Goal: Task Accomplishment & Management: Use online tool/utility

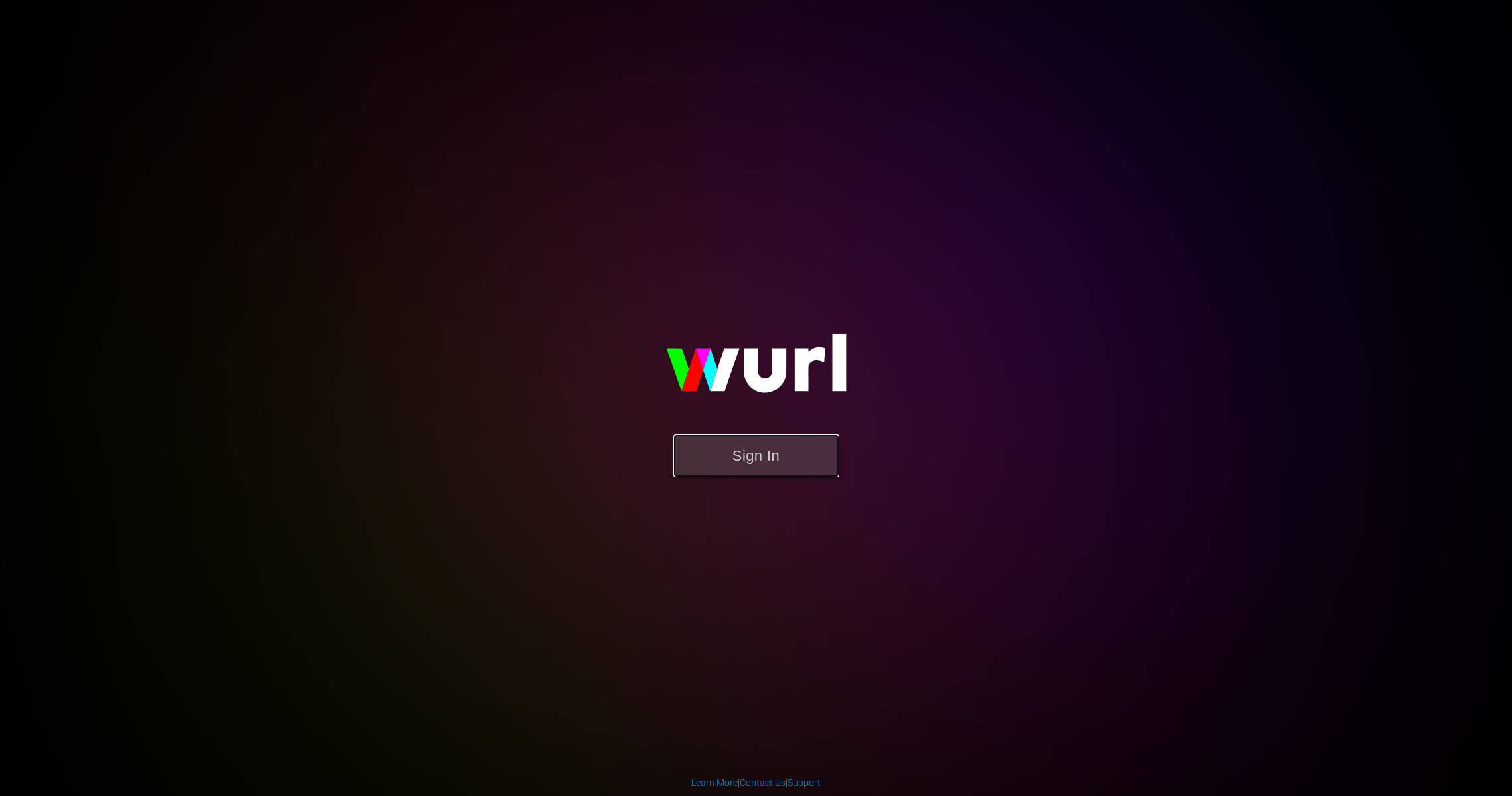
click at [748, 455] on button "Sign In" at bounding box center [756, 456] width 166 height 43
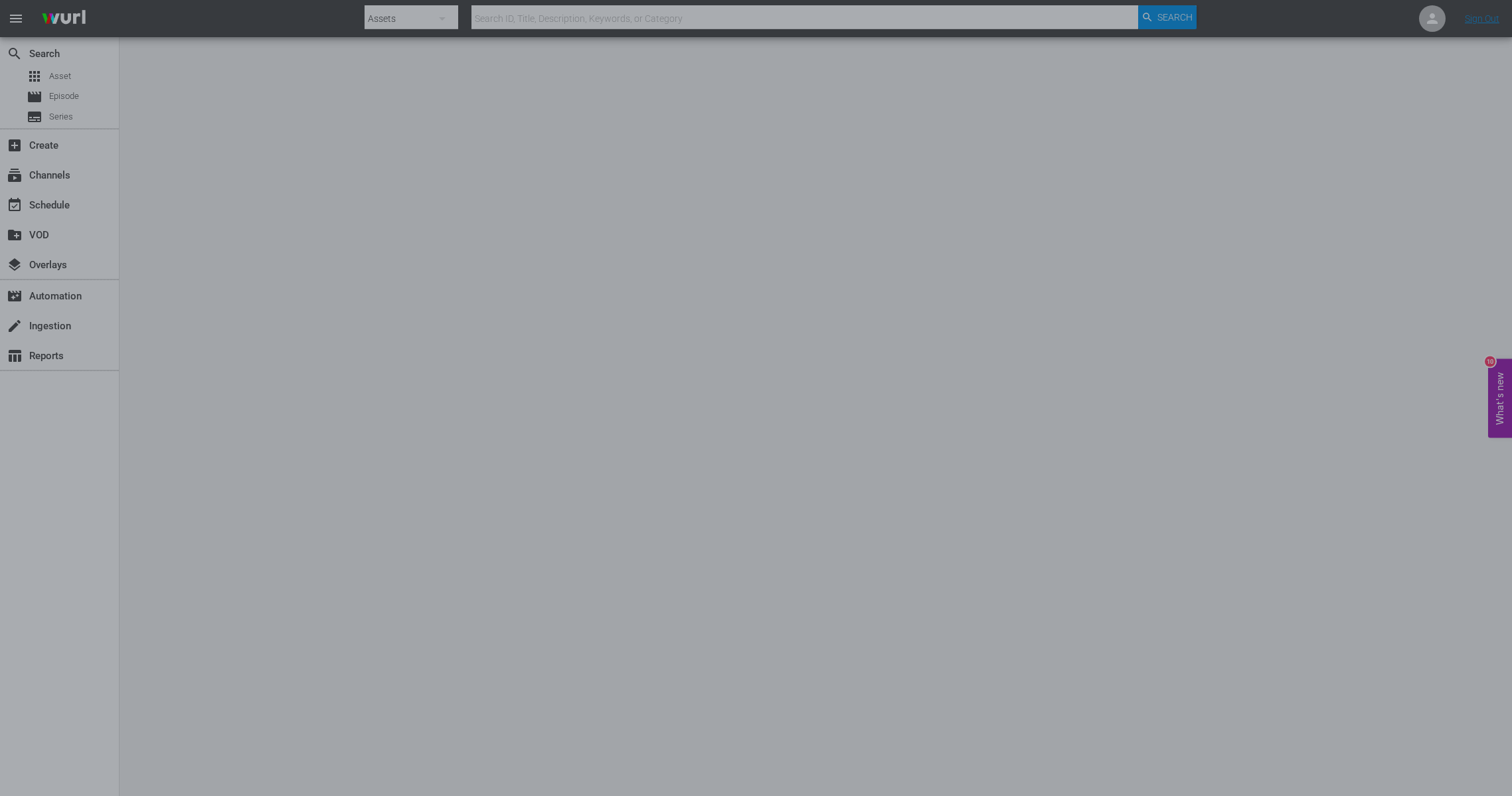
click at [423, 429] on div at bounding box center [756, 398] width 1512 height 796
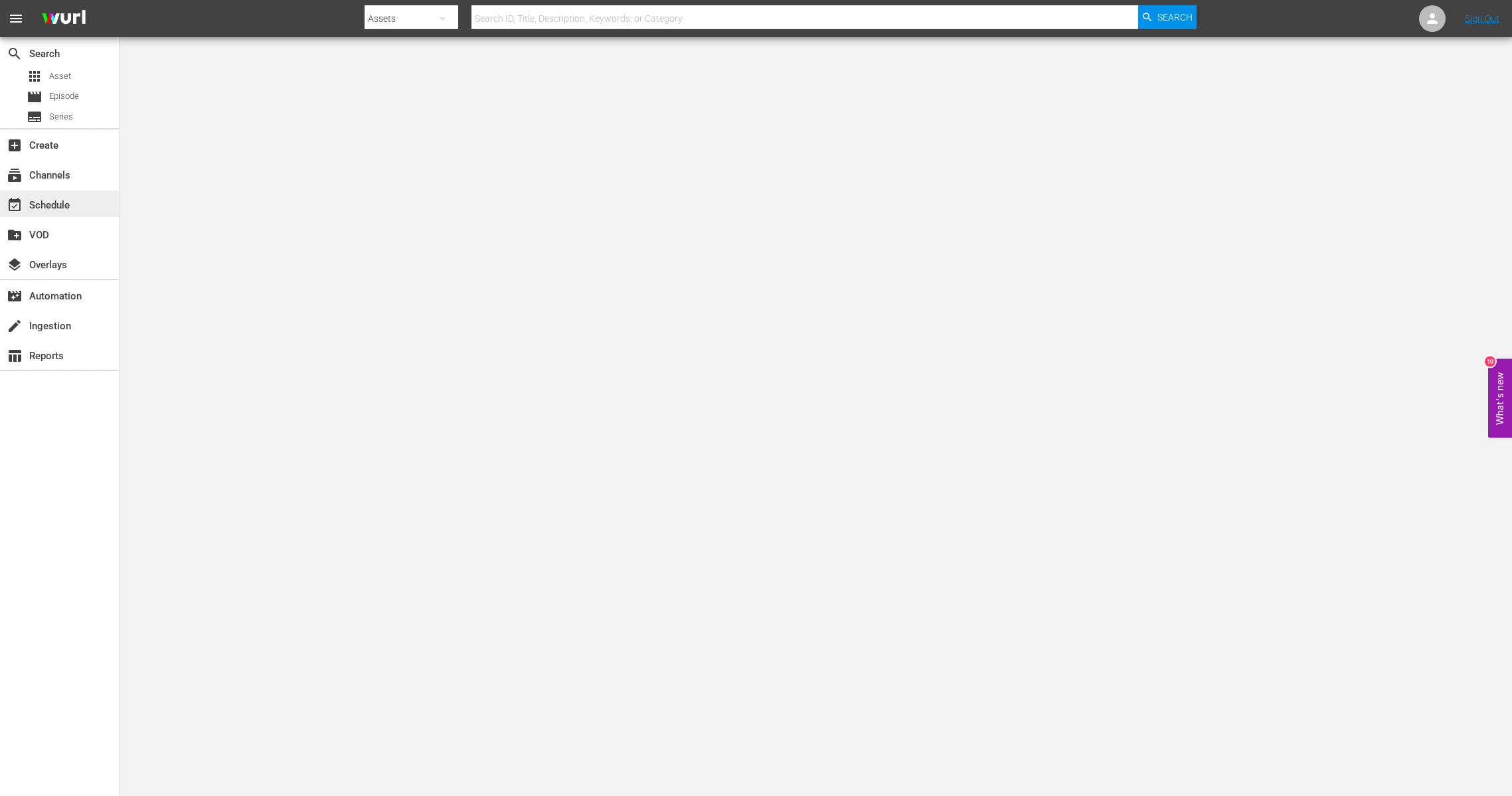
click at [36, 201] on div "event_available Schedule" at bounding box center [37, 203] width 75 height 12
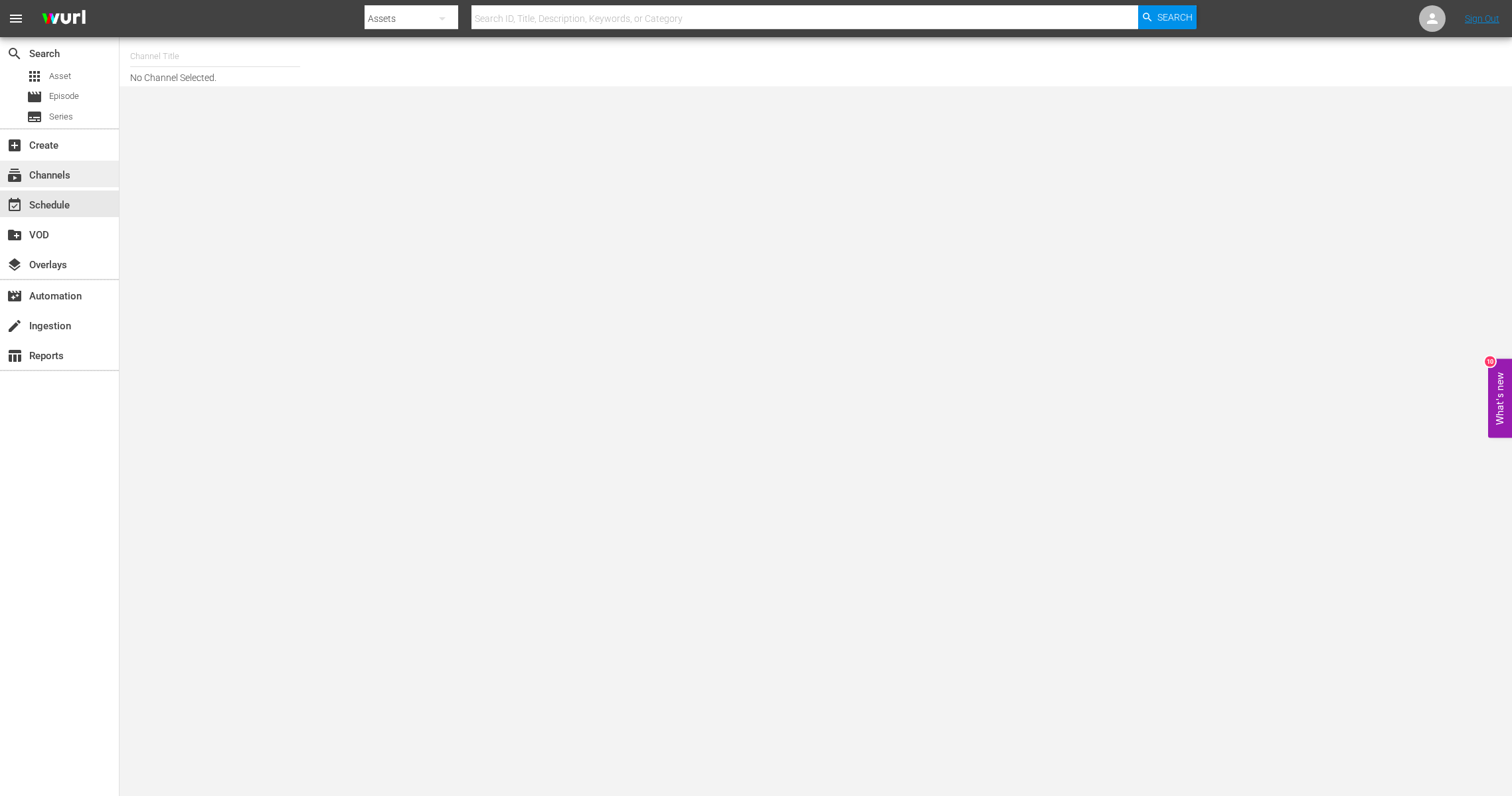
click at [43, 170] on div "subscriptions Channels" at bounding box center [37, 173] width 75 height 12
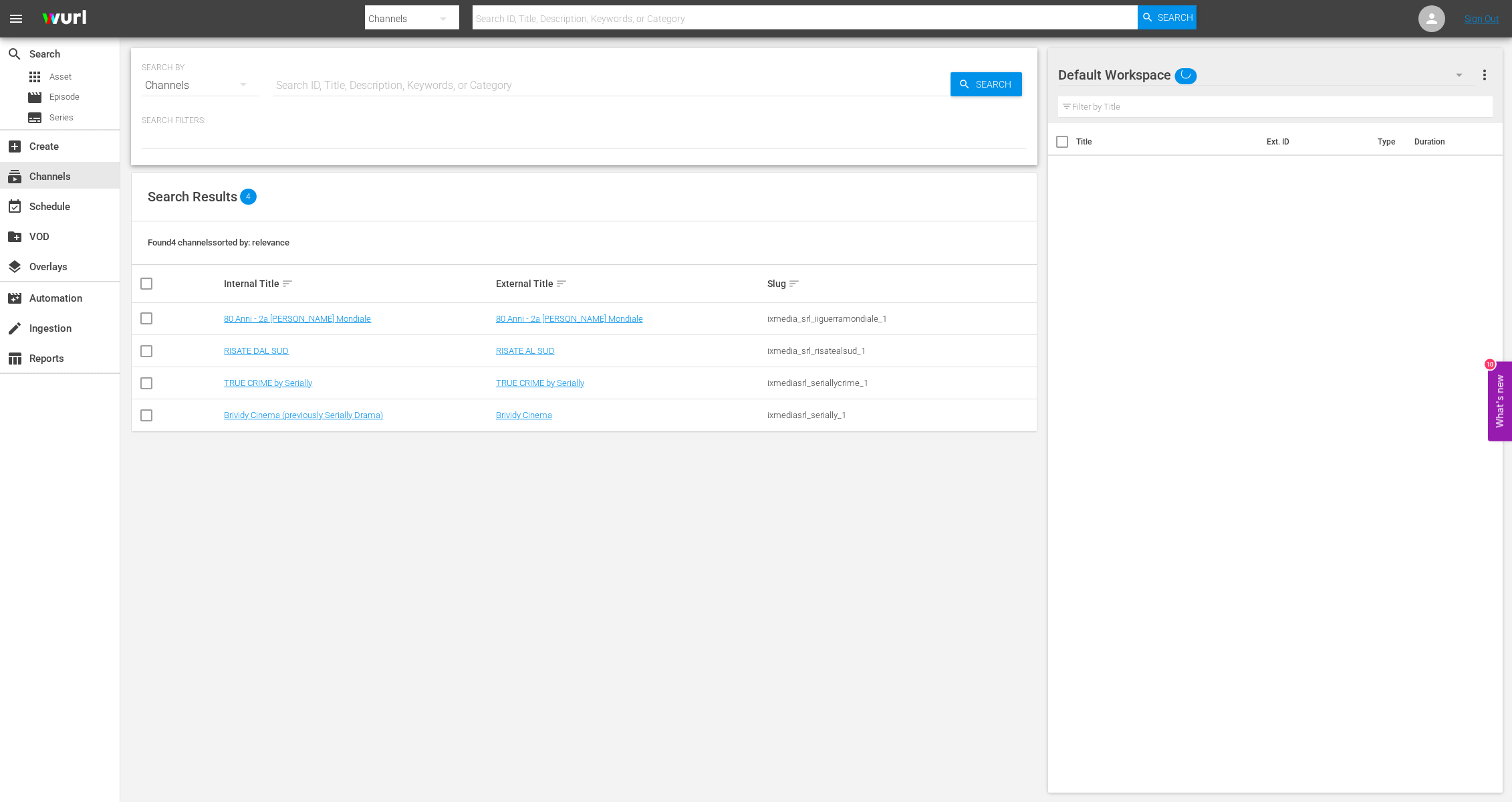
click at [180, 88] on div "Channels" at bounding box center [200, 85] width 117 height 38
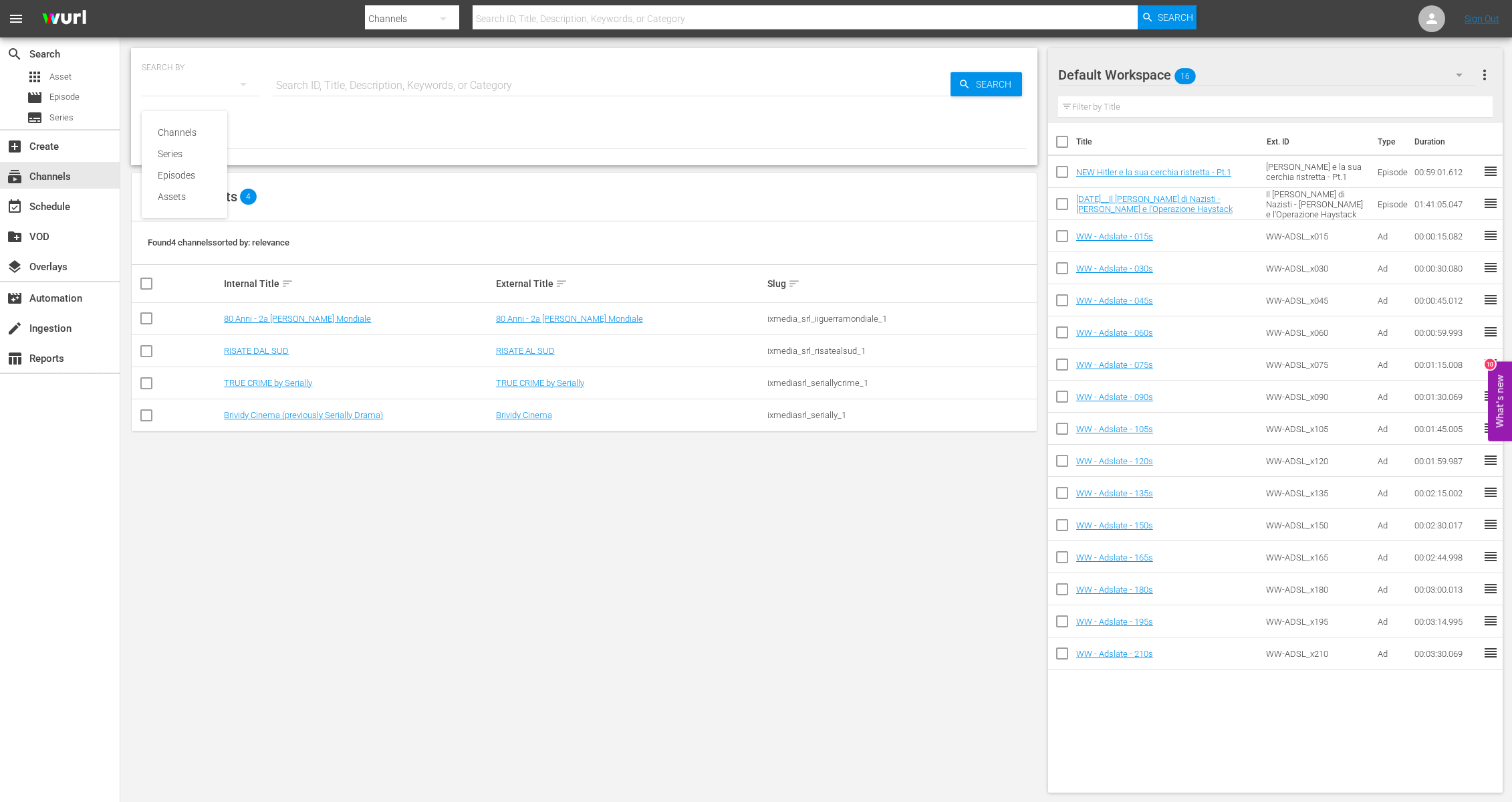
click at [228, 387] on div "Channels Series Episodes Assets" at bounding box center [756, 401] width 1512 height 802
click at [246, 379] on div "Channels Series Episodes Assets" at bounding box center [756, 401] width 1512 height 802
click at [246, 381] on link "TRUE CRIME by Serially" at bounding box center [268, 383] width 89 height 10
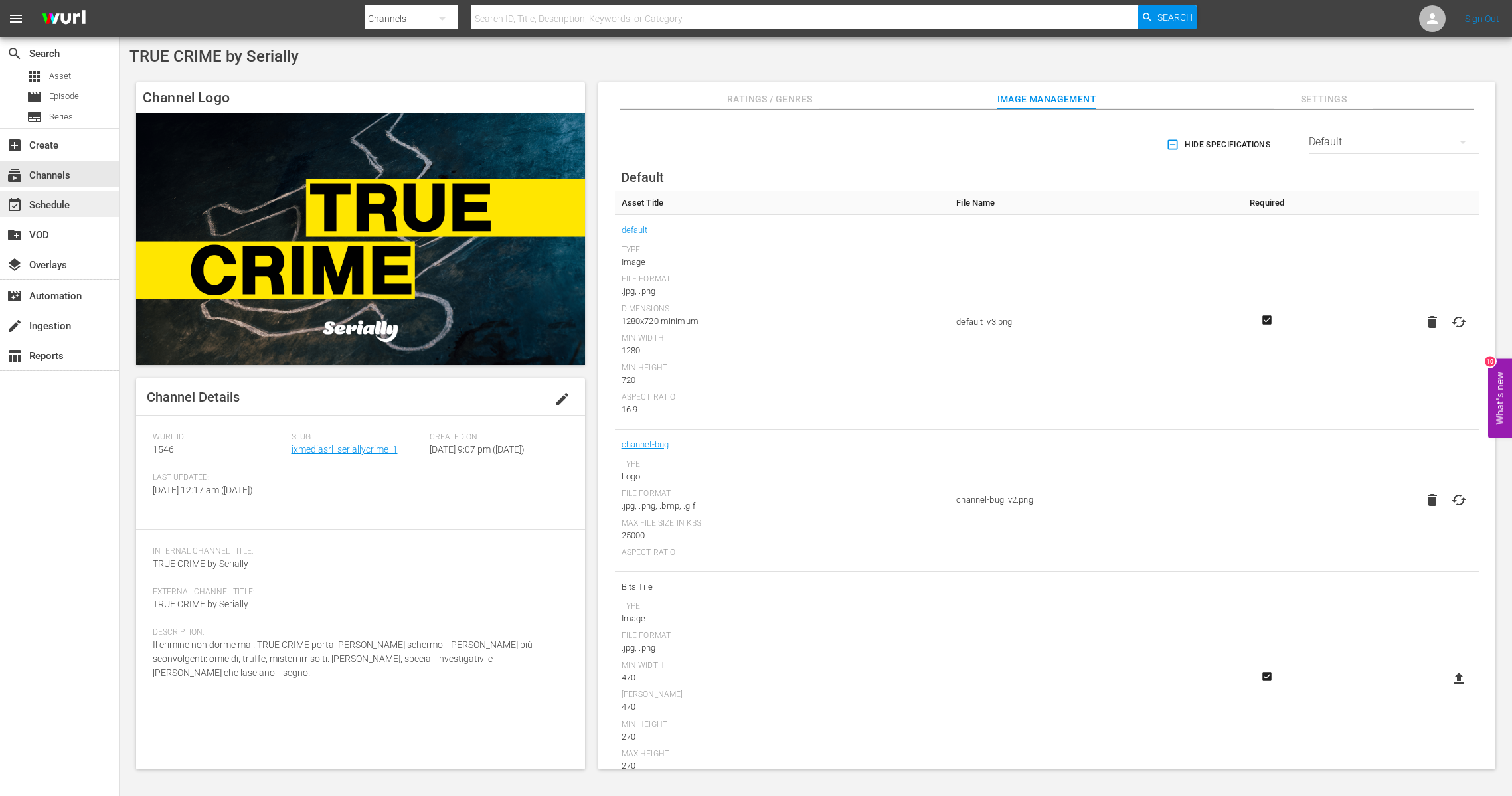
click at [55, 207] on div "event_available Schedule" at bounding box center [37, 203] width 75 height 12
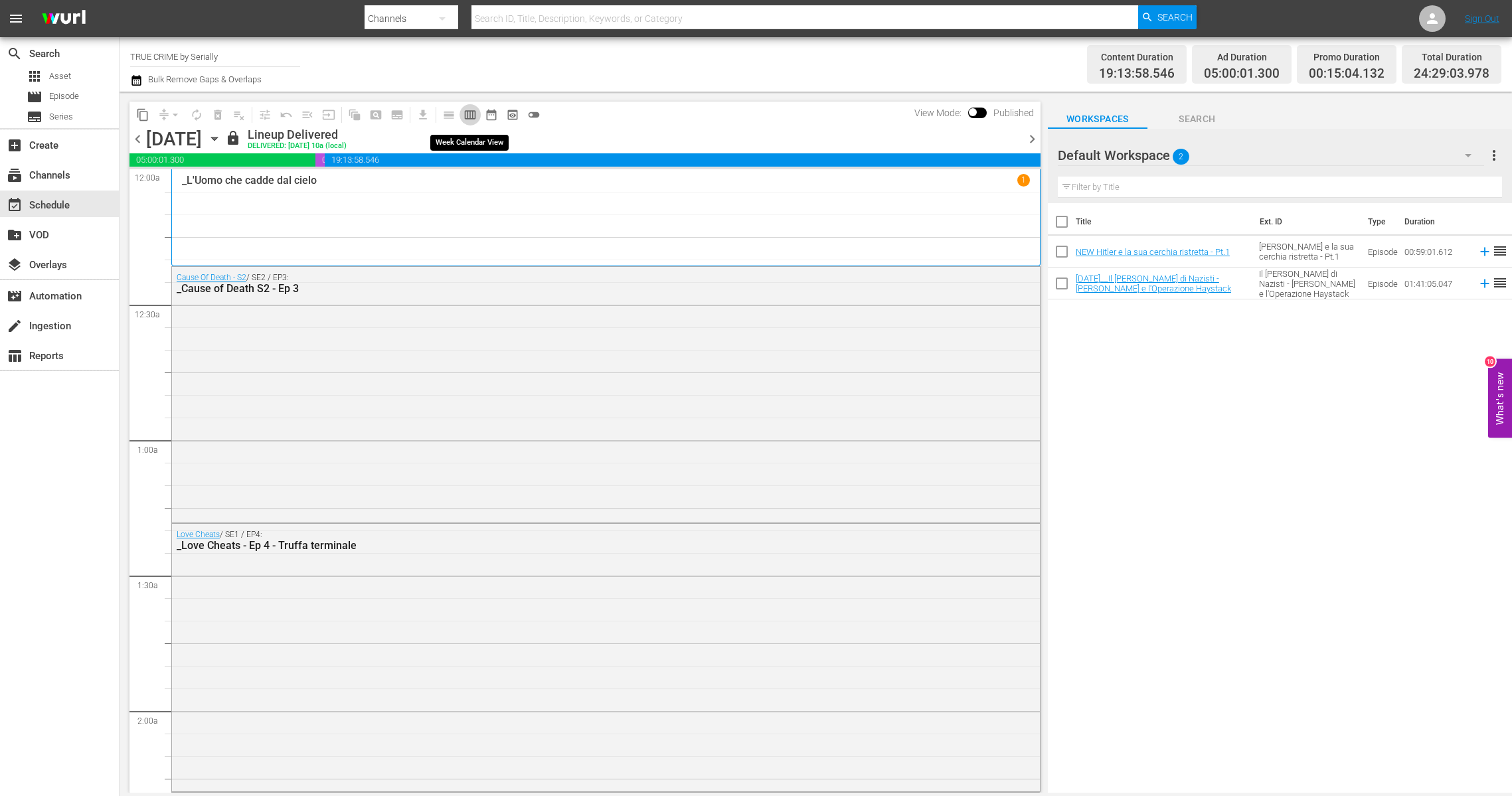
click at [468, 112] on span "calendar_view_week_outlined" at bounding box center [470, 115] width 13 height 13
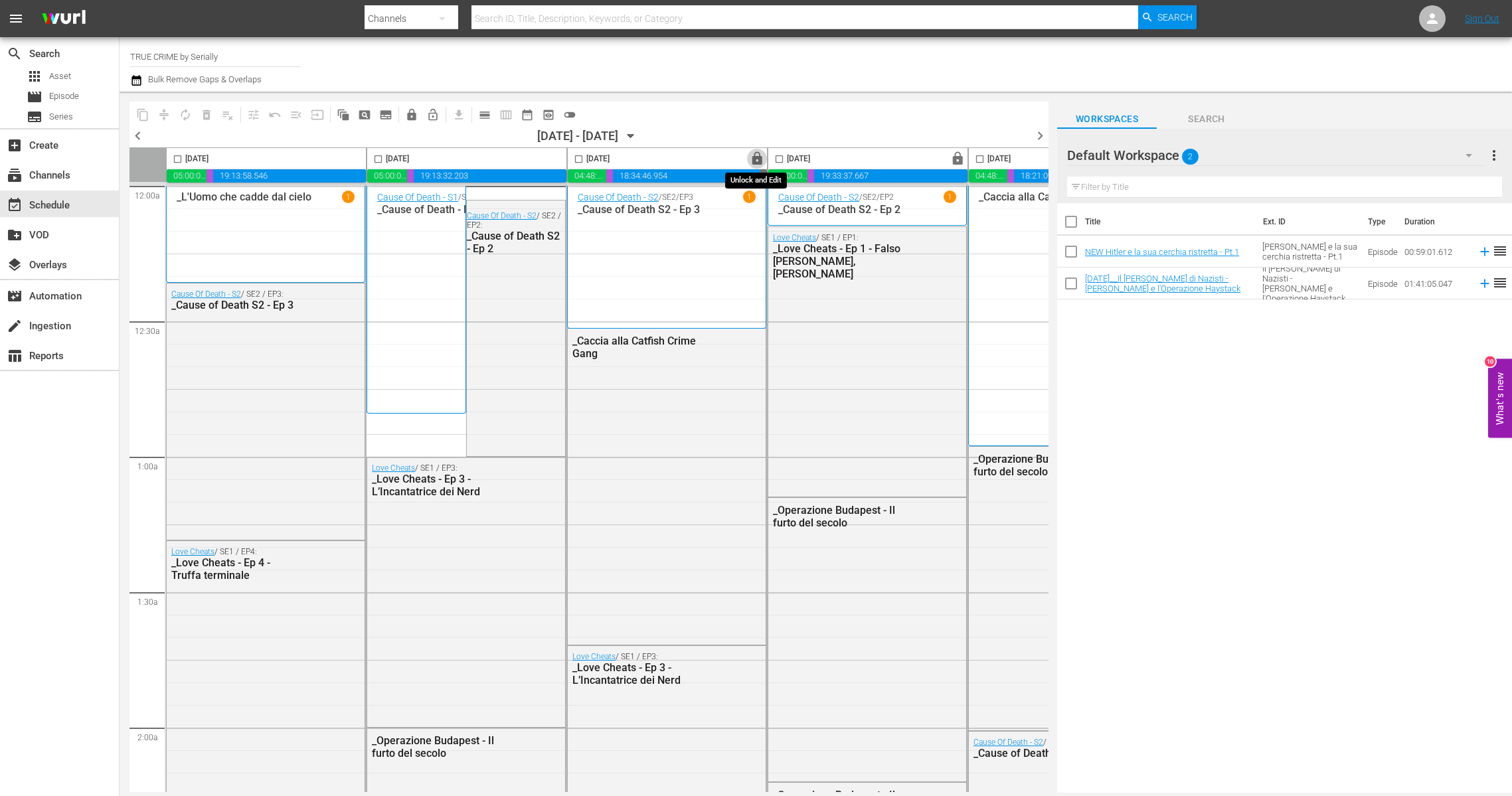
click at [757, 159] on span "lock" at bounding box center [757, 159] width 15 height 15
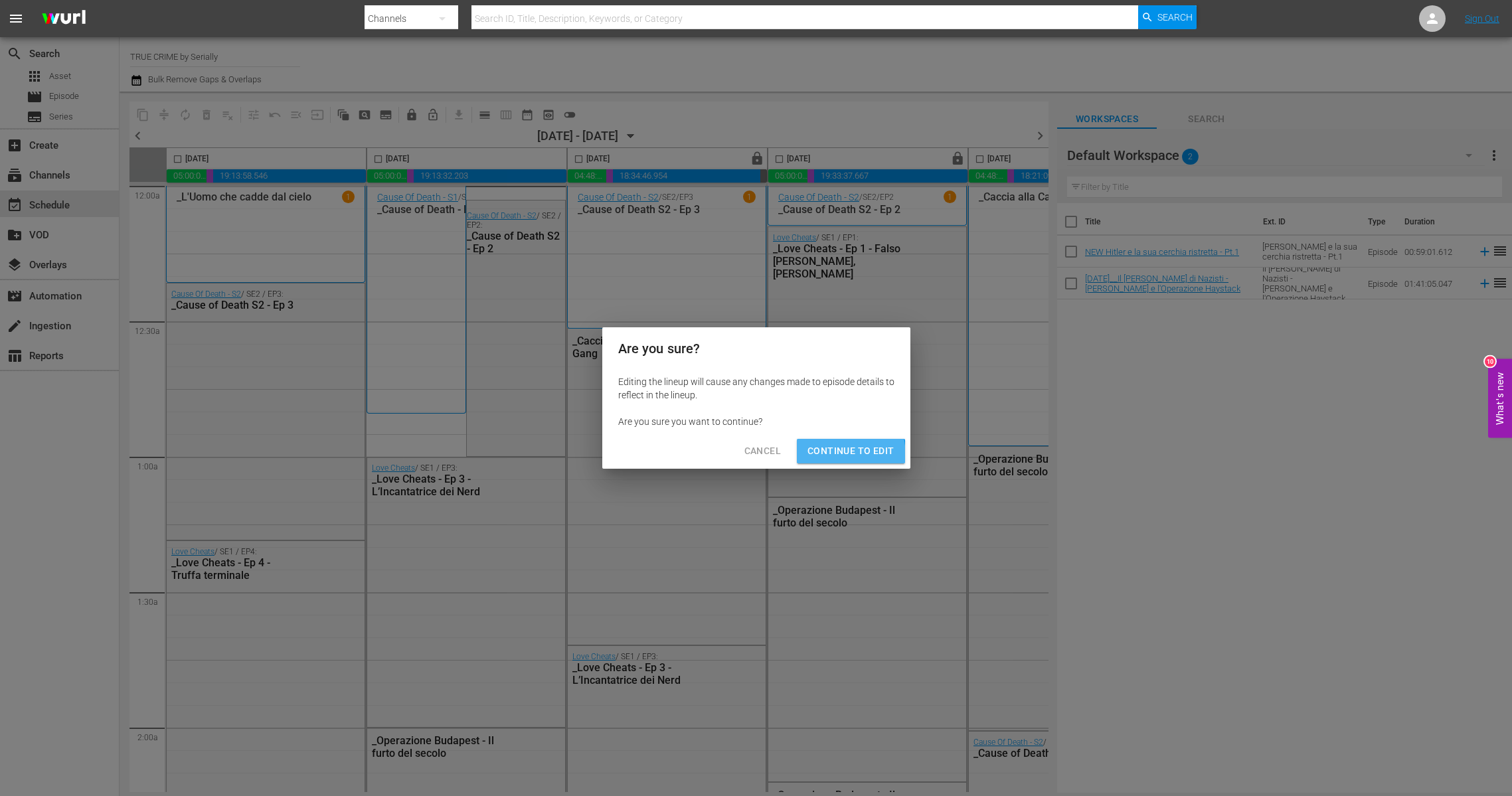
click at [817, 457] on span "Continue to Edit" at bounding box center [850, 451] width 86 height 17
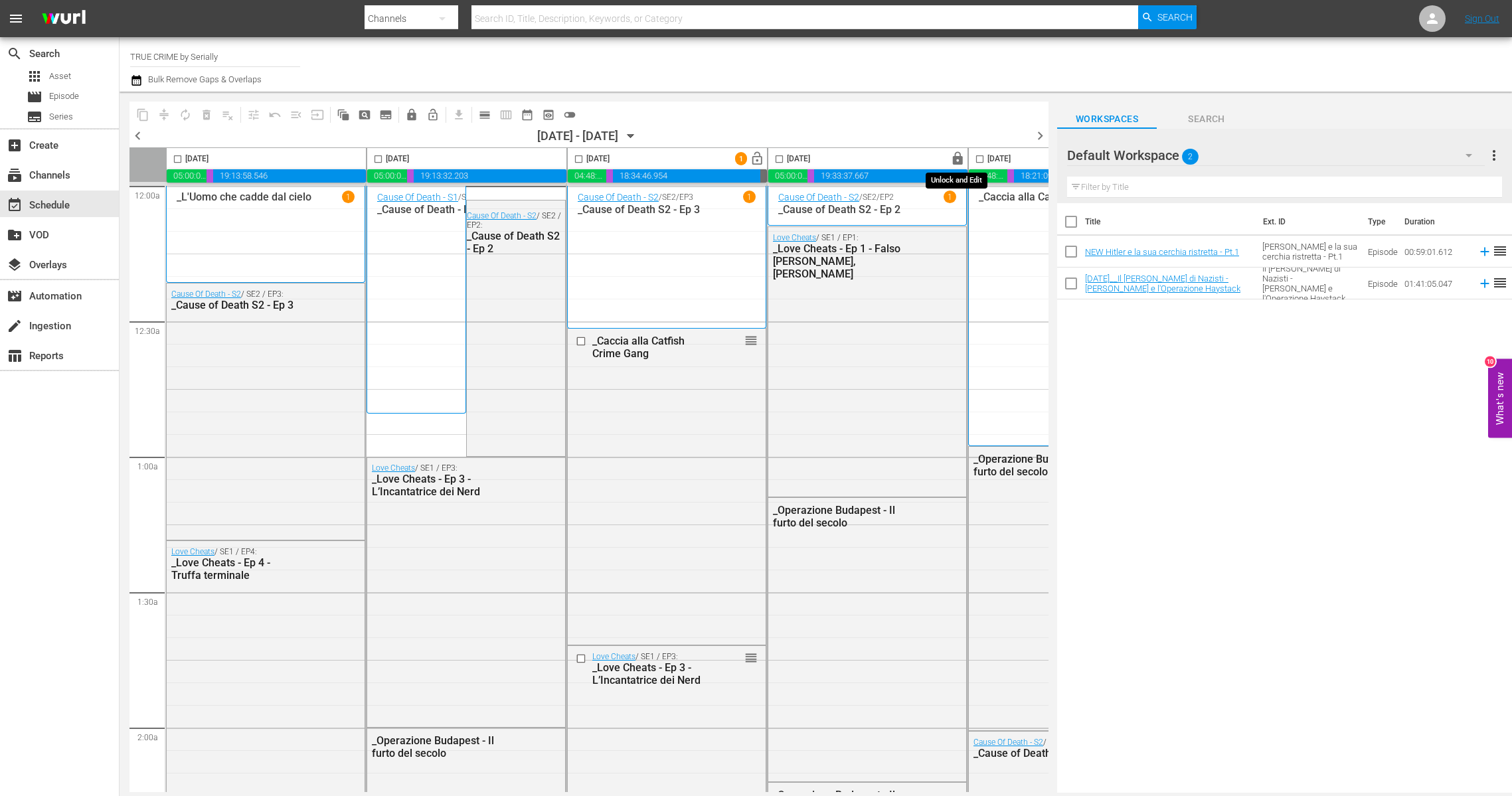
click at [952, 155] on span "lock" at bounding box center [957, 159] width 15 height 15
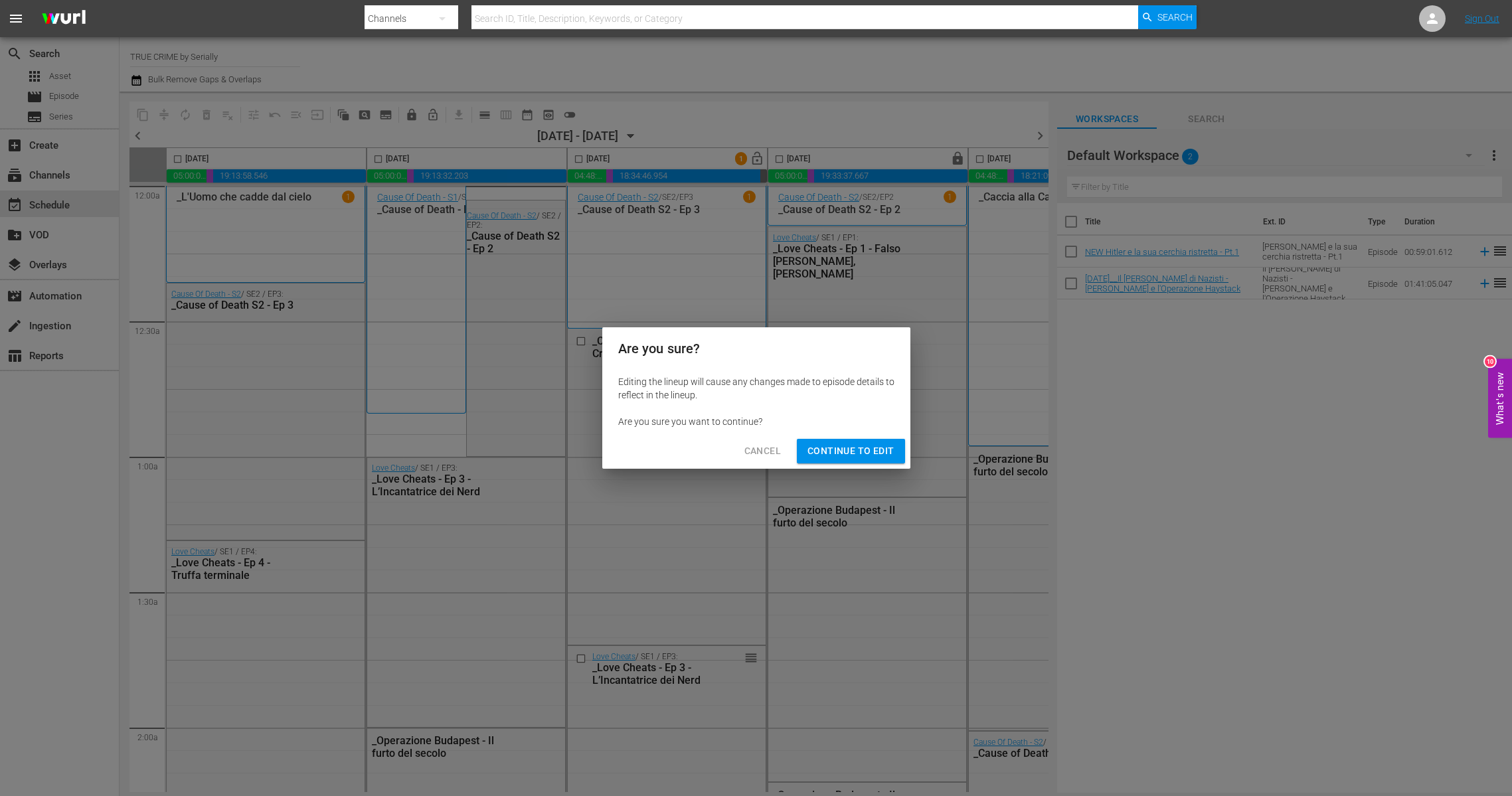
click at [879, 447] on span "Continue to Edit" at bounding box center [850, 451] width 86 height 17
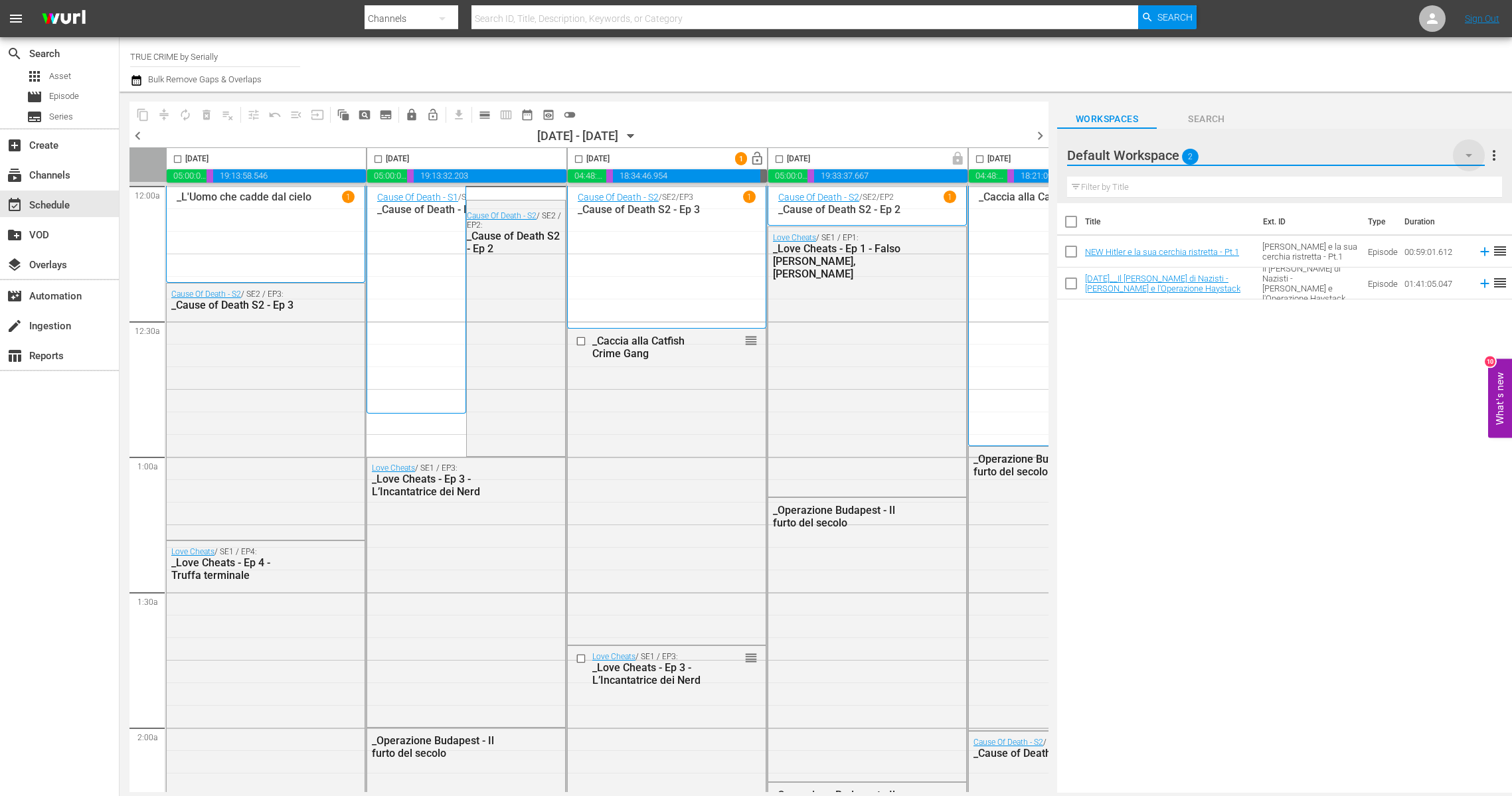
click at [1469, 152] on icon "button" at bounding box center [1469, 155] width 16 height 16
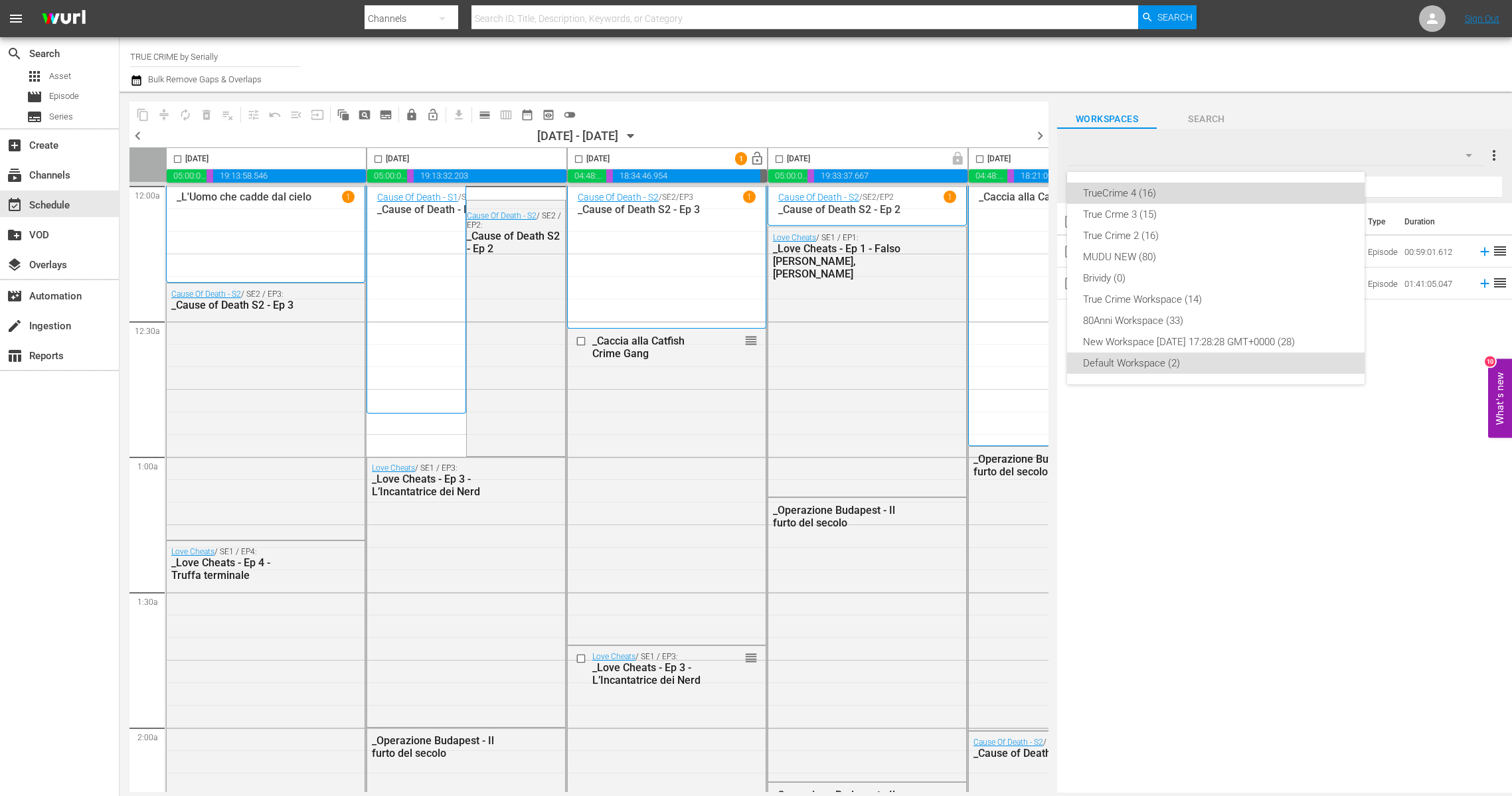
click at [1154, 194] on div "TrueCrime 4 (16)" at bounding box center [1215, 193] width 266 height 21
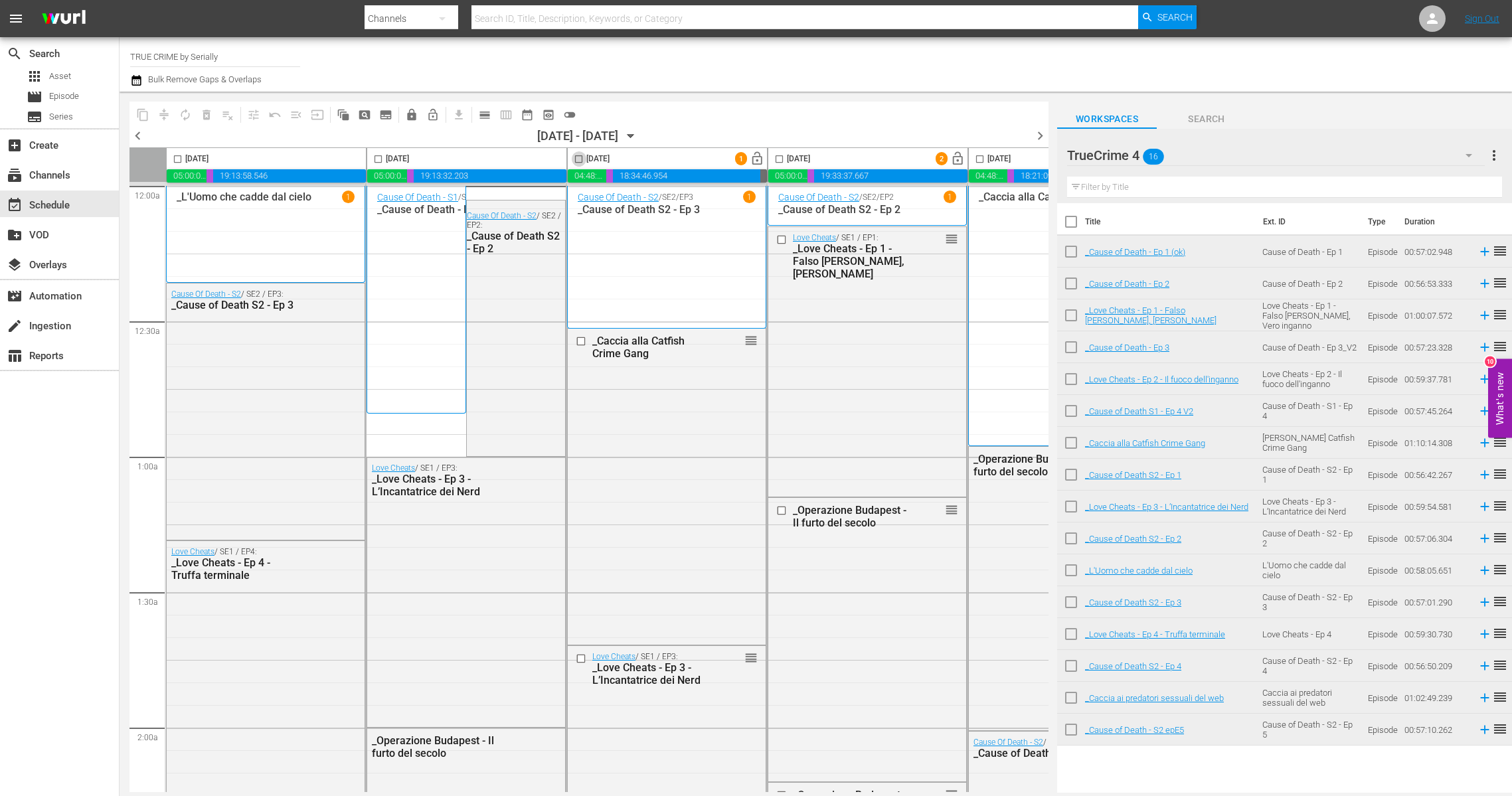
click at [575, 157] on input "checkbox" at bounding box center [578, 161] width 15 height 15
checkbox input "true"
click at [779, 159] on input "checkbox" at bounding box center [779, 161] width 15 height 15
checkbox input "true"
click at [205, 111] on span "delete_forever_outlined" at bounding box center [206, 115] width 13 height 13
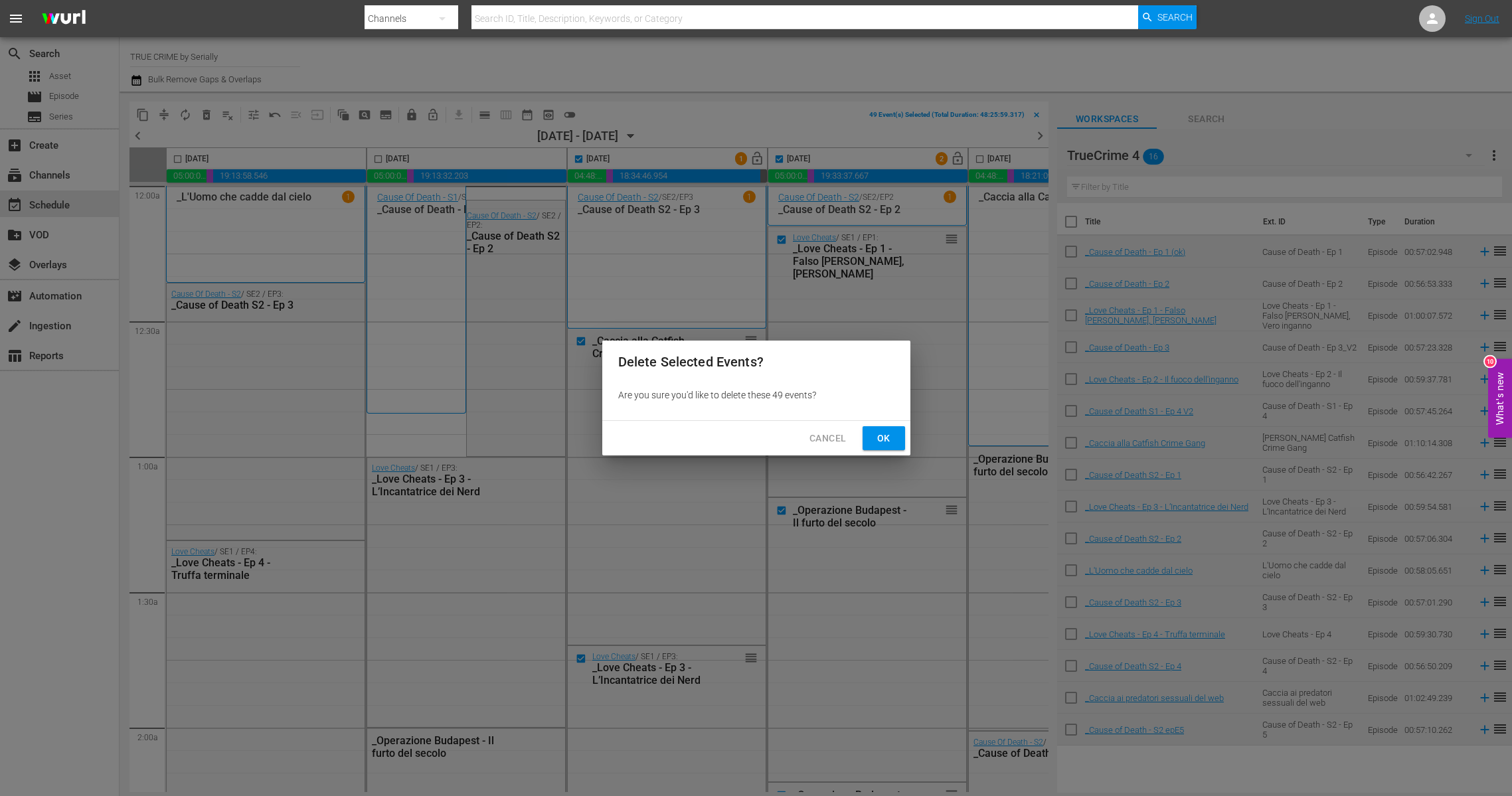
click at [875, 434] on span "Ok" at bounding box center [883, 438] width 21 height 17
checkbox input "false"
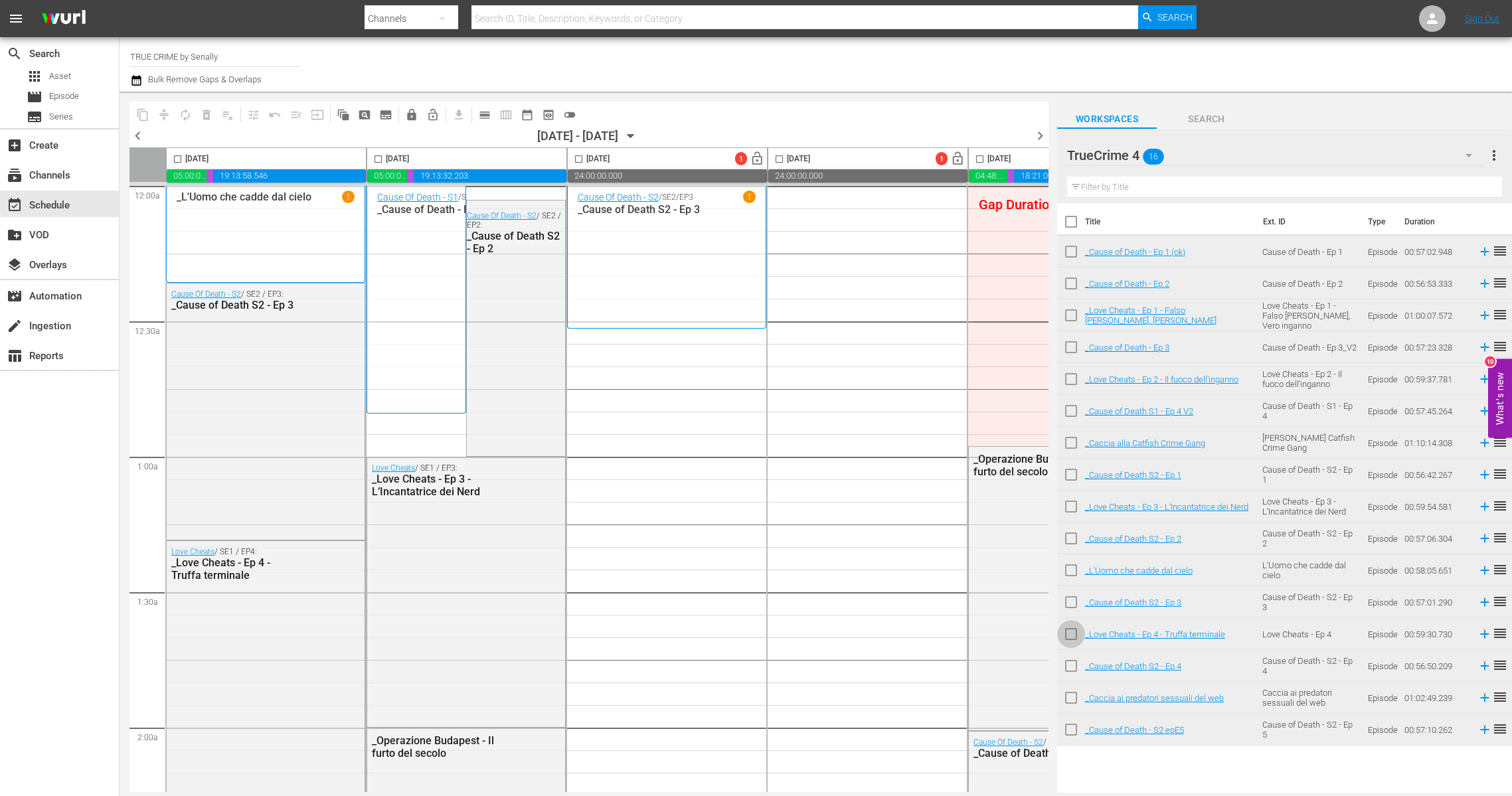
drag, startPoint x: 1079, startPoint y: 635, endPoint x: 1068, endPoint y: 655, distance: 22.8
click at [1079, 635] on input "checkbox" at bounding box center [1070, 637] width 28 height 28
checkbox input "true"
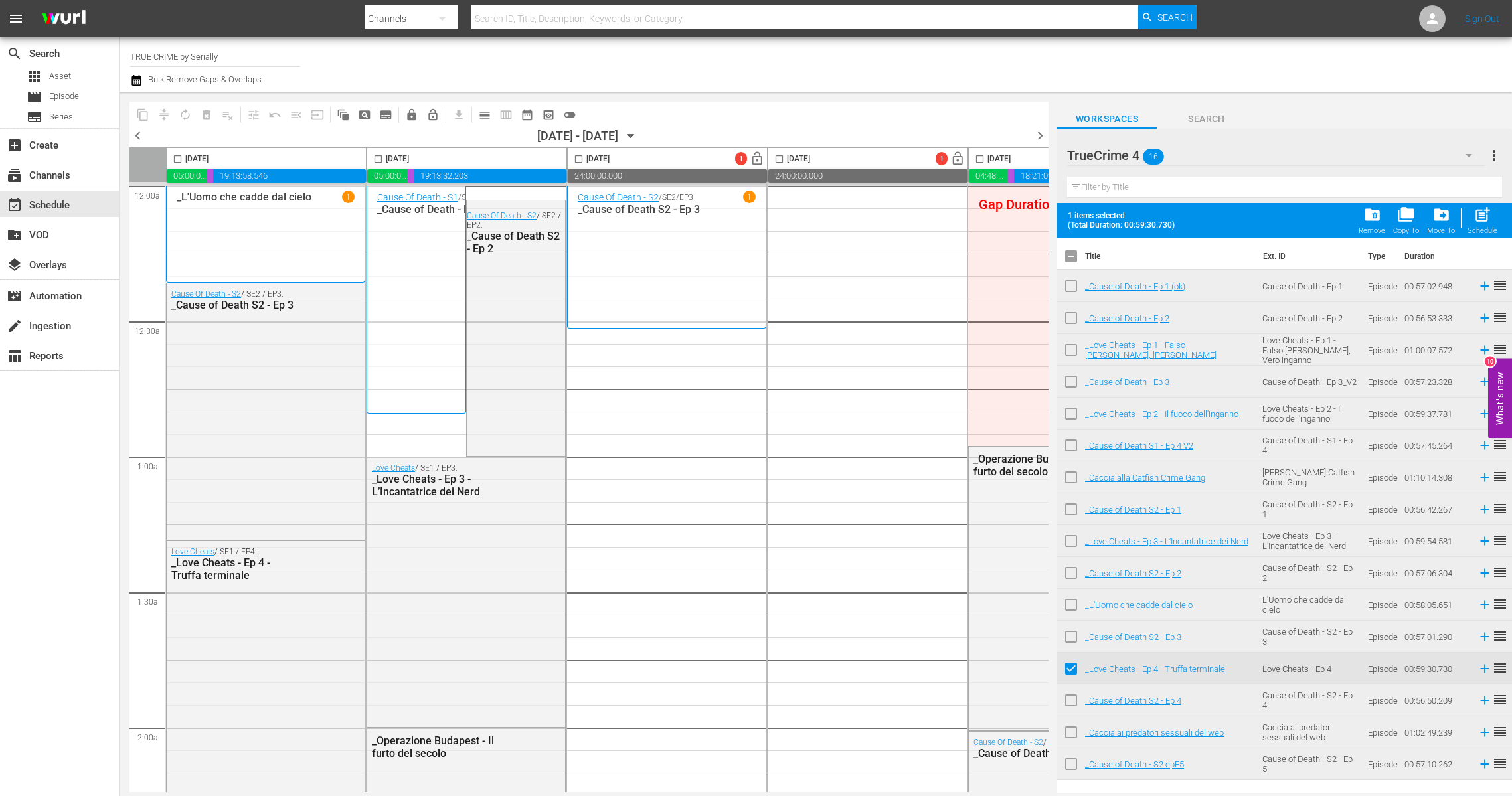
click at [1073, 702] on input "checkbox" at bounding box center [1070, 702] width 28 height 28
checkbox input "true"
drag, startPoint x: 1077, startPoint y: 733, endPoint x: 1071, endPoint y: 754, distance: 21.8
click at [1076, 733] on input "checkbox" at bounding box center [1070, 735] width 28 height 28
checkbox input "true"
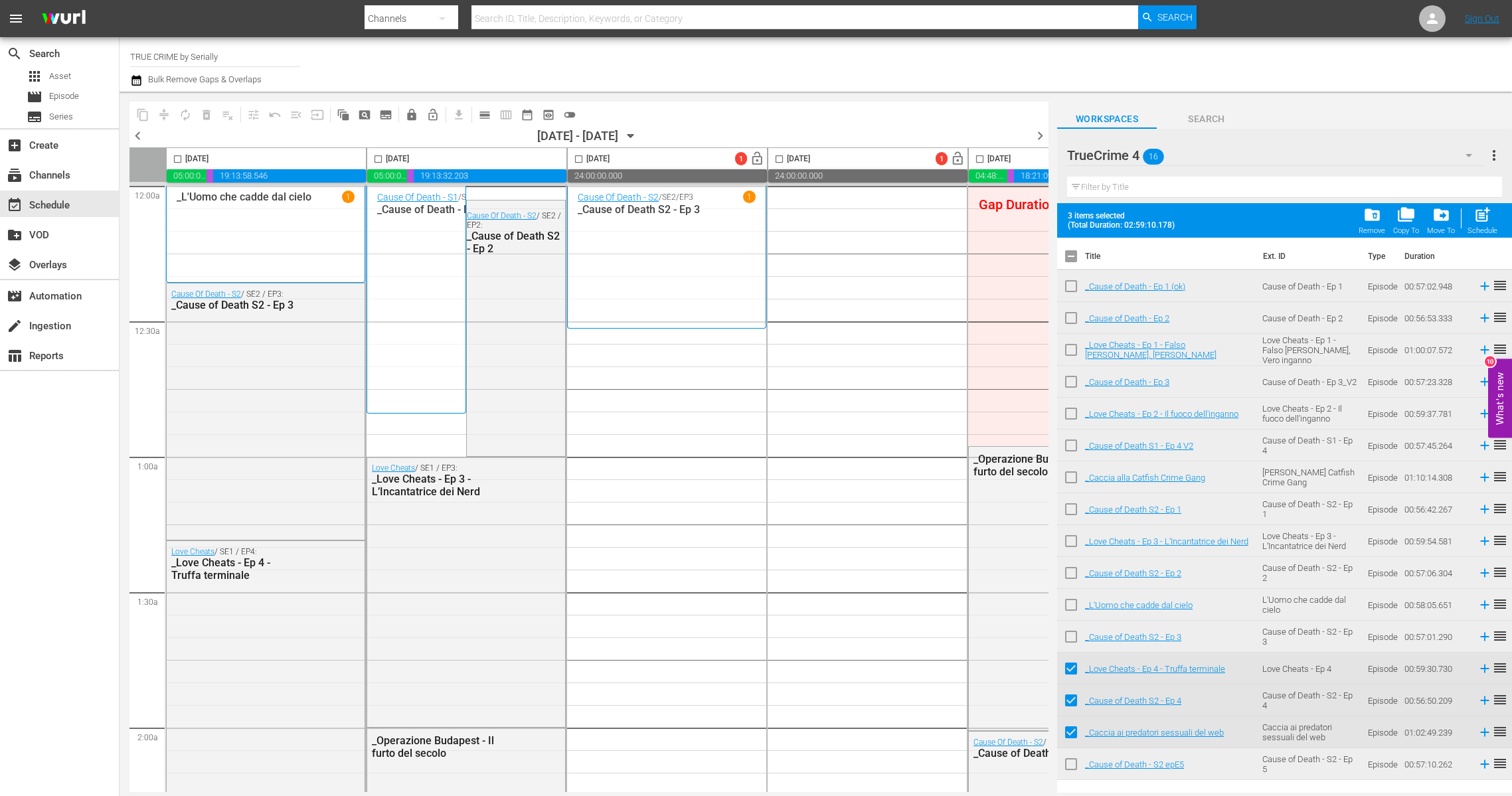
drag, startPoint x: 1070, startPoint y: 767, endPoint x: 1048, endPoint y: 683, distance: 86.8
click at [1070, 766] on input "checkbox" at bounding box center [1070, 767] width 28 height 28
checkbox input "true"
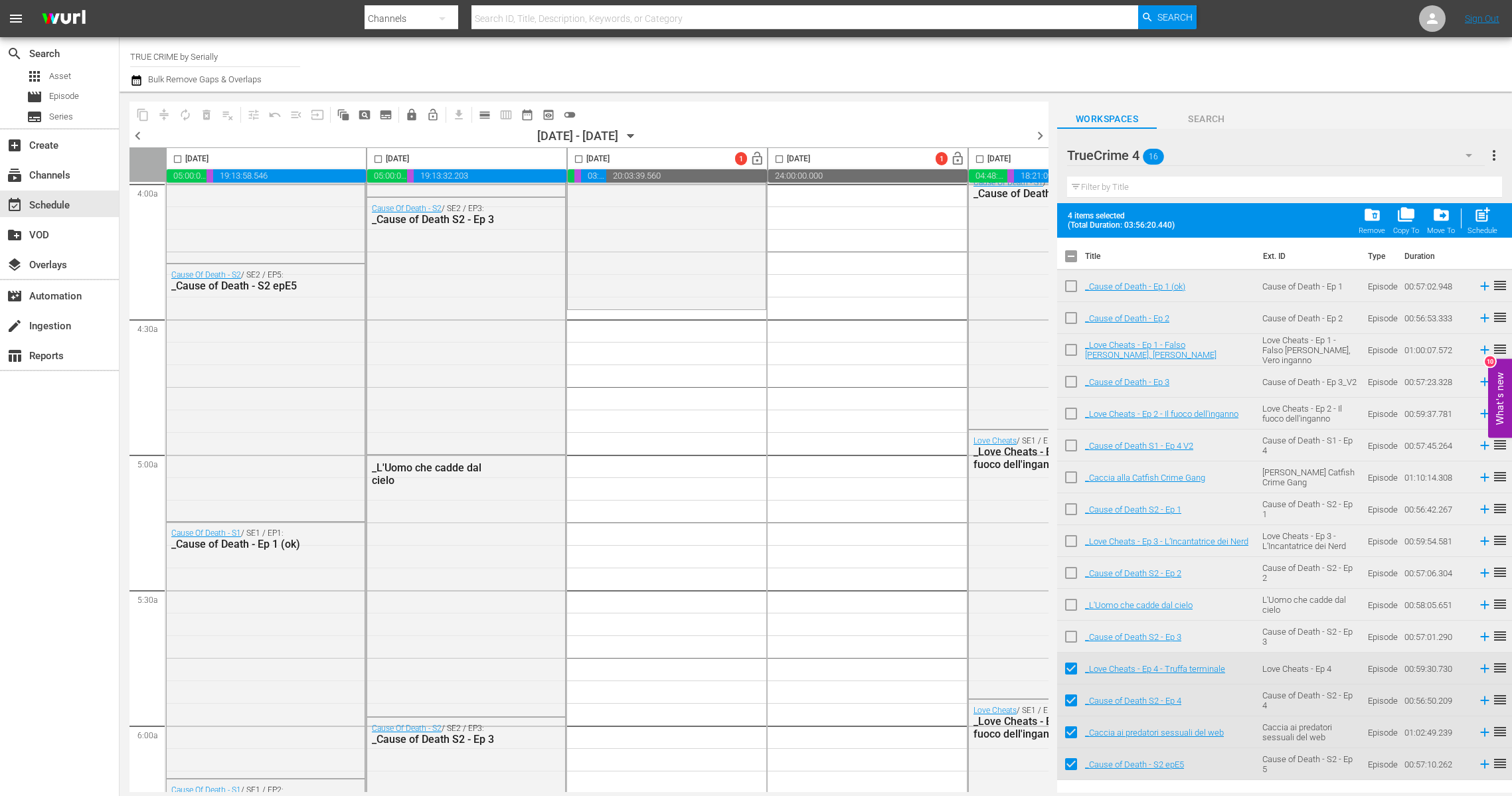
scroll to position [1089, 0]
click at [1070, 253] on input "checkbox" at bounding box center [1070, 258] width 28 height 28
checkbox input "true"
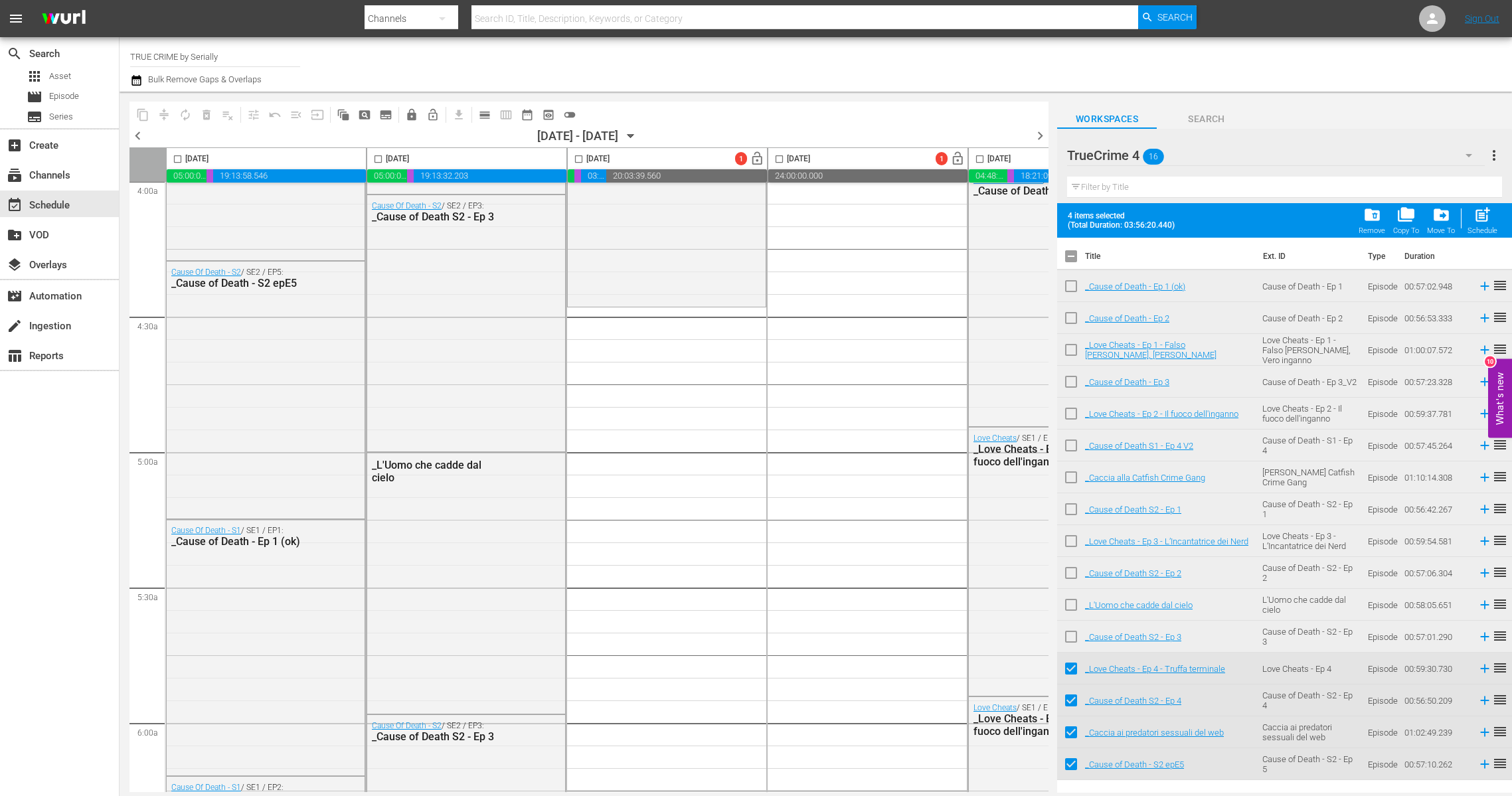
checkbox input "true"
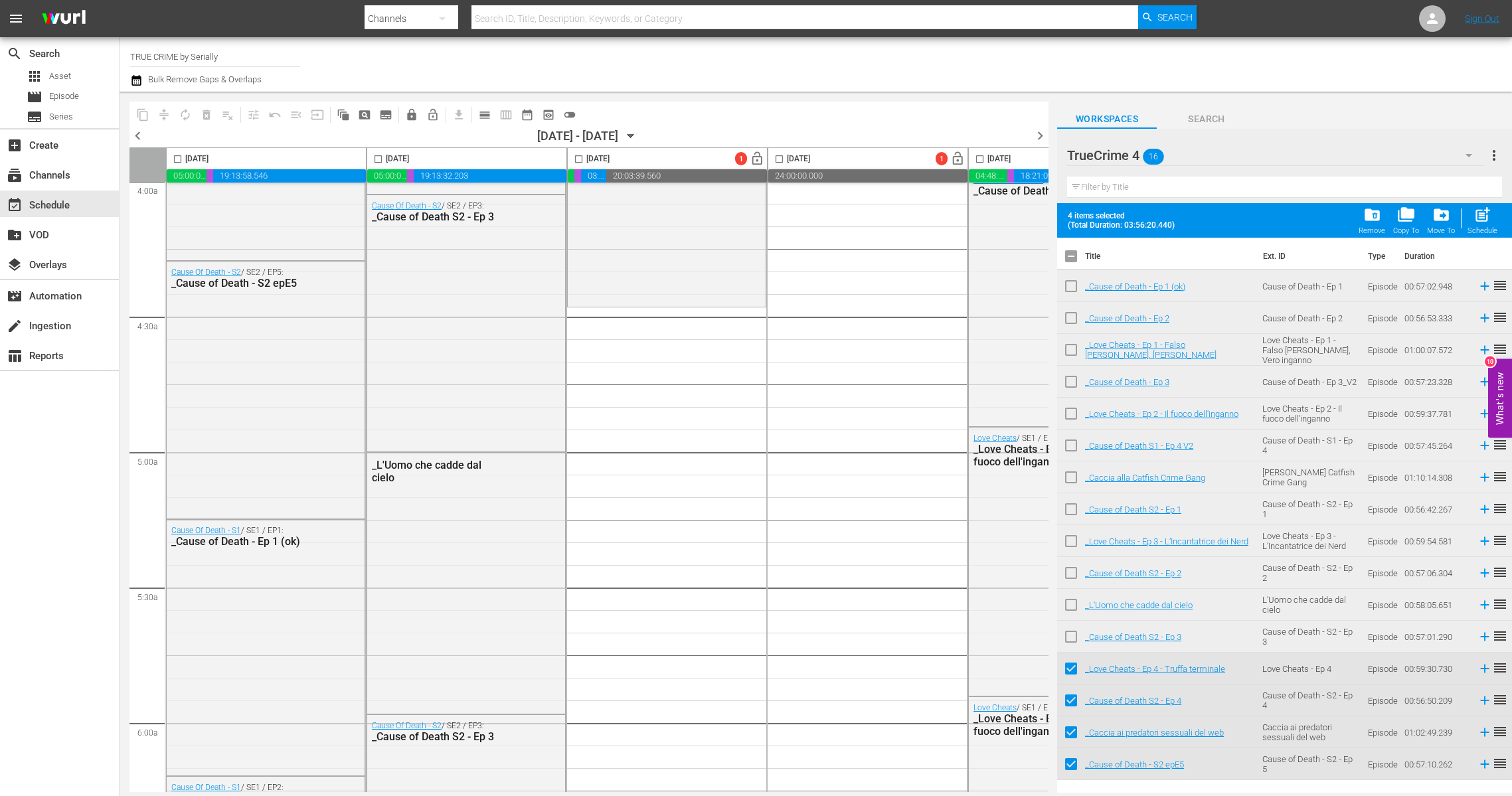
checkbox input "true"
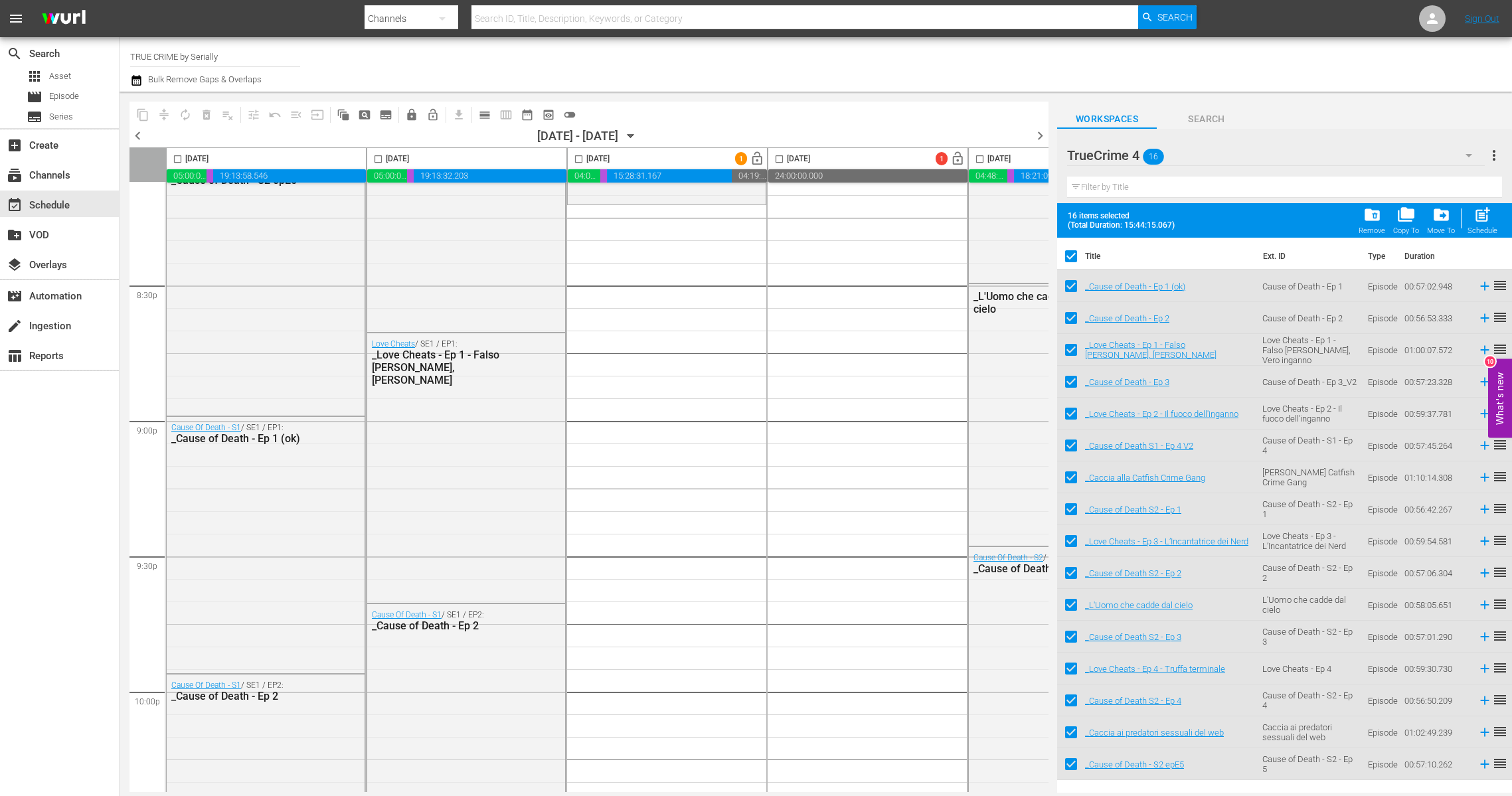
scroll to position [5455, 0]
drag, startPoint x: 1127, startPoint y: 253, endPoint x: 783, endPoint y: 266, distance: 344.2
click at [705, 263] on div "content_copy compress autorenew_outlined delete_forever_outlined playlist_remov…" at bounding box center [816, 442] width 1392 height 701
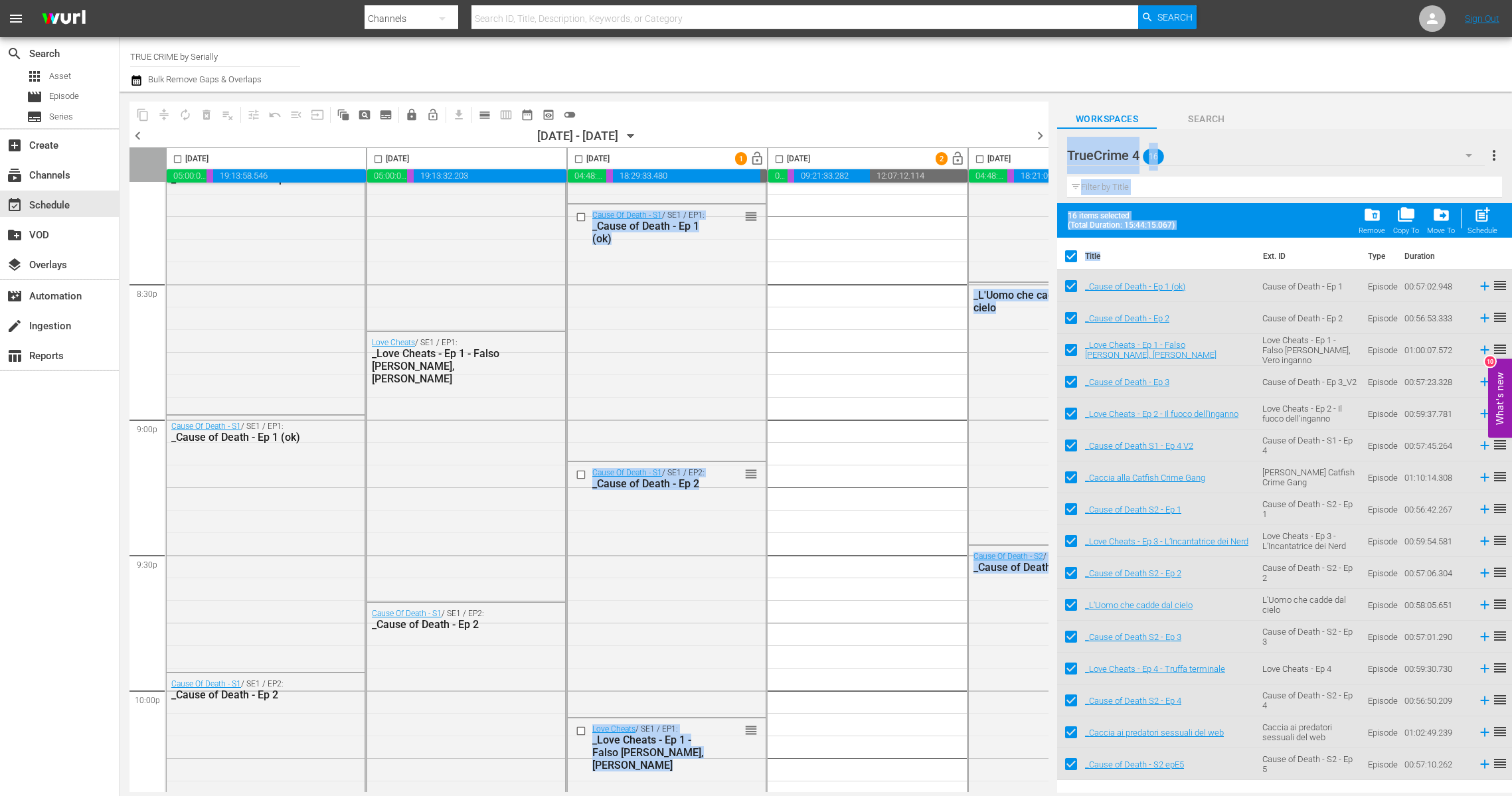
click at [1273, 145] on div "TrueCrime 4 16" at bounding box center [1276, 155] width 418 height 37
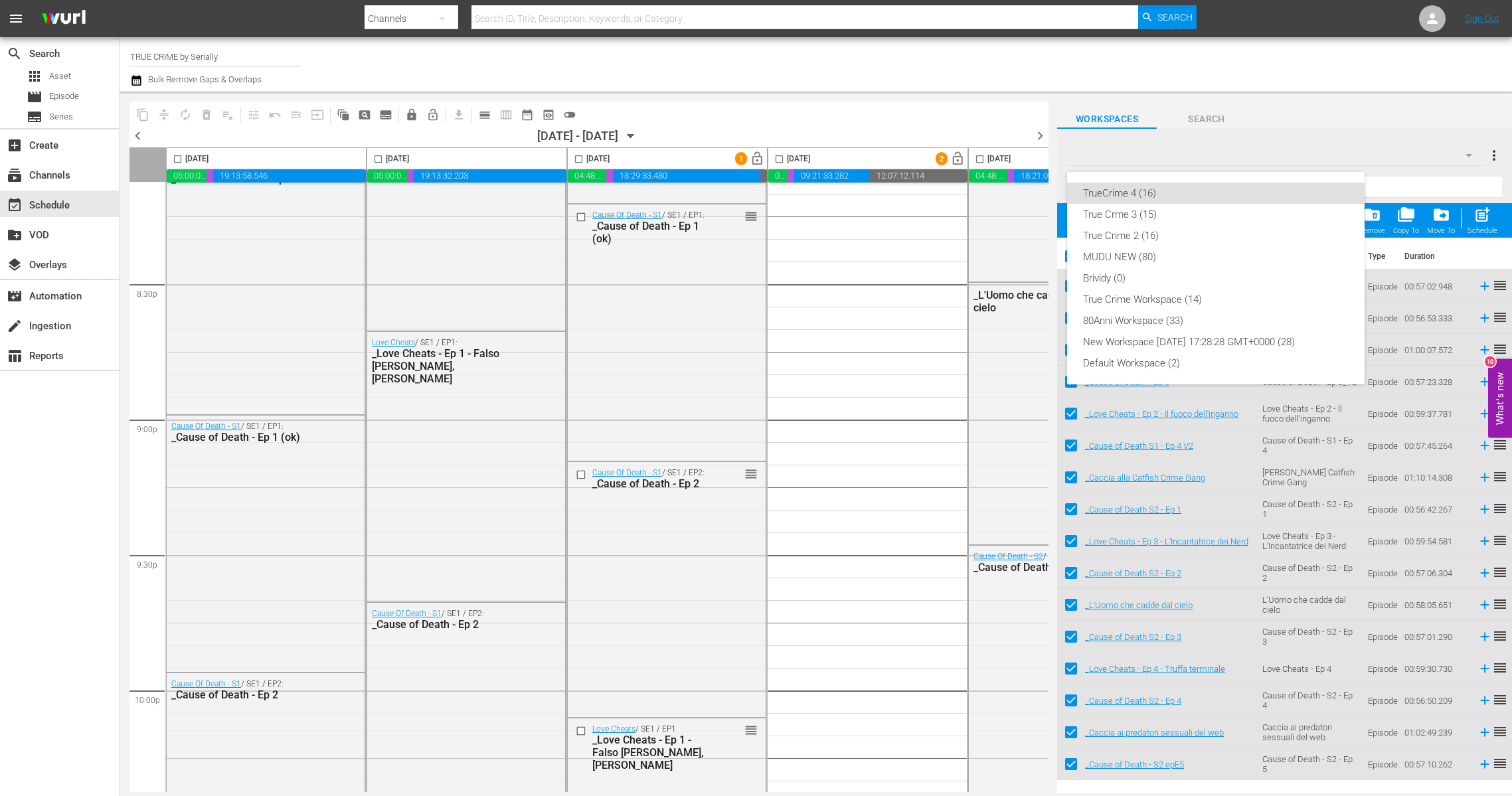
click at [1262, 149] on div "TrueCrime 4 (16) True Crme 3 (15) True Crime 2 (16) MUDU NEW (80) Brividy (0) T…" at bounding box center [756, 398] width 1512 height 796
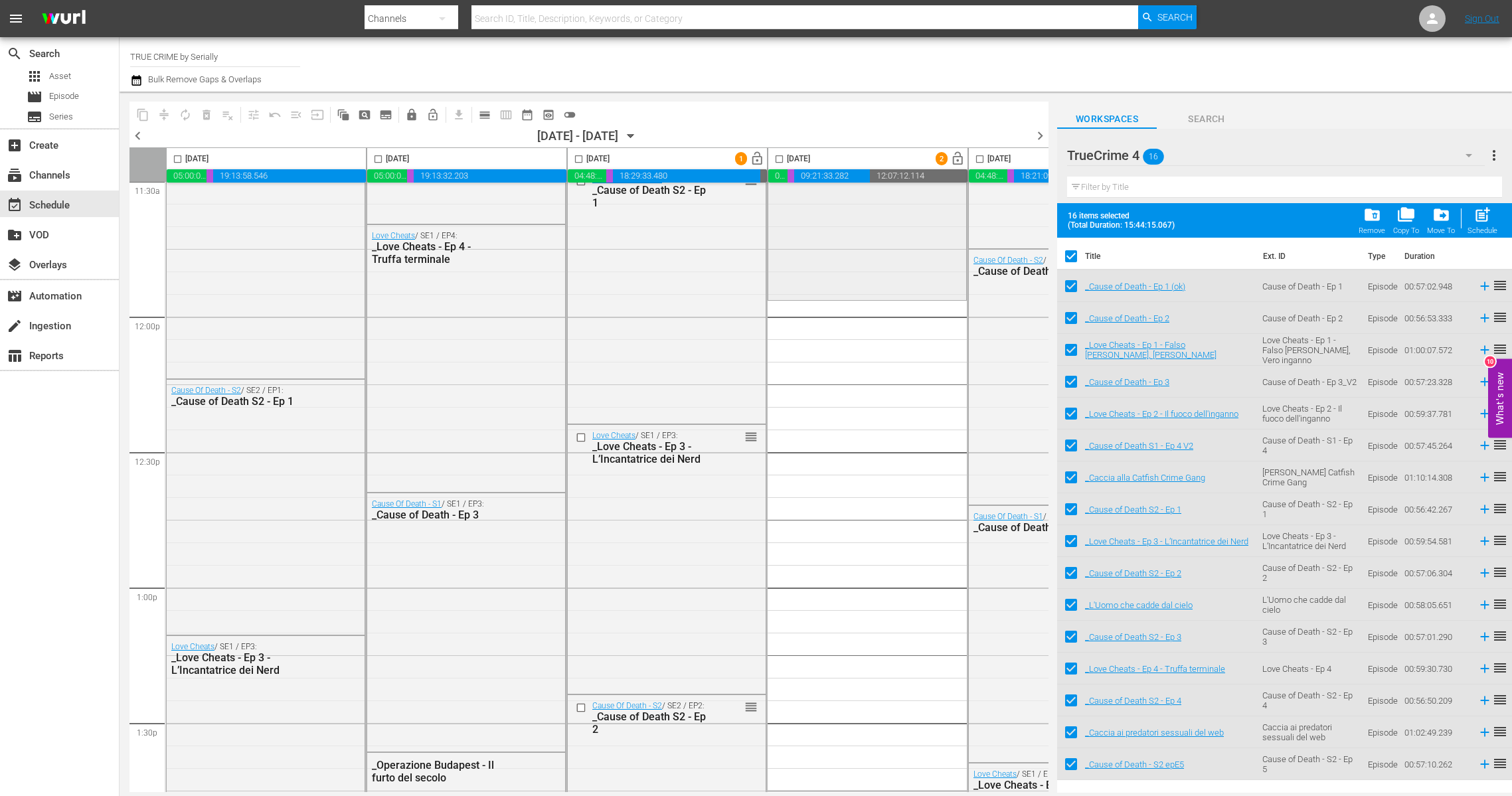
scroll to position [3101, 0]
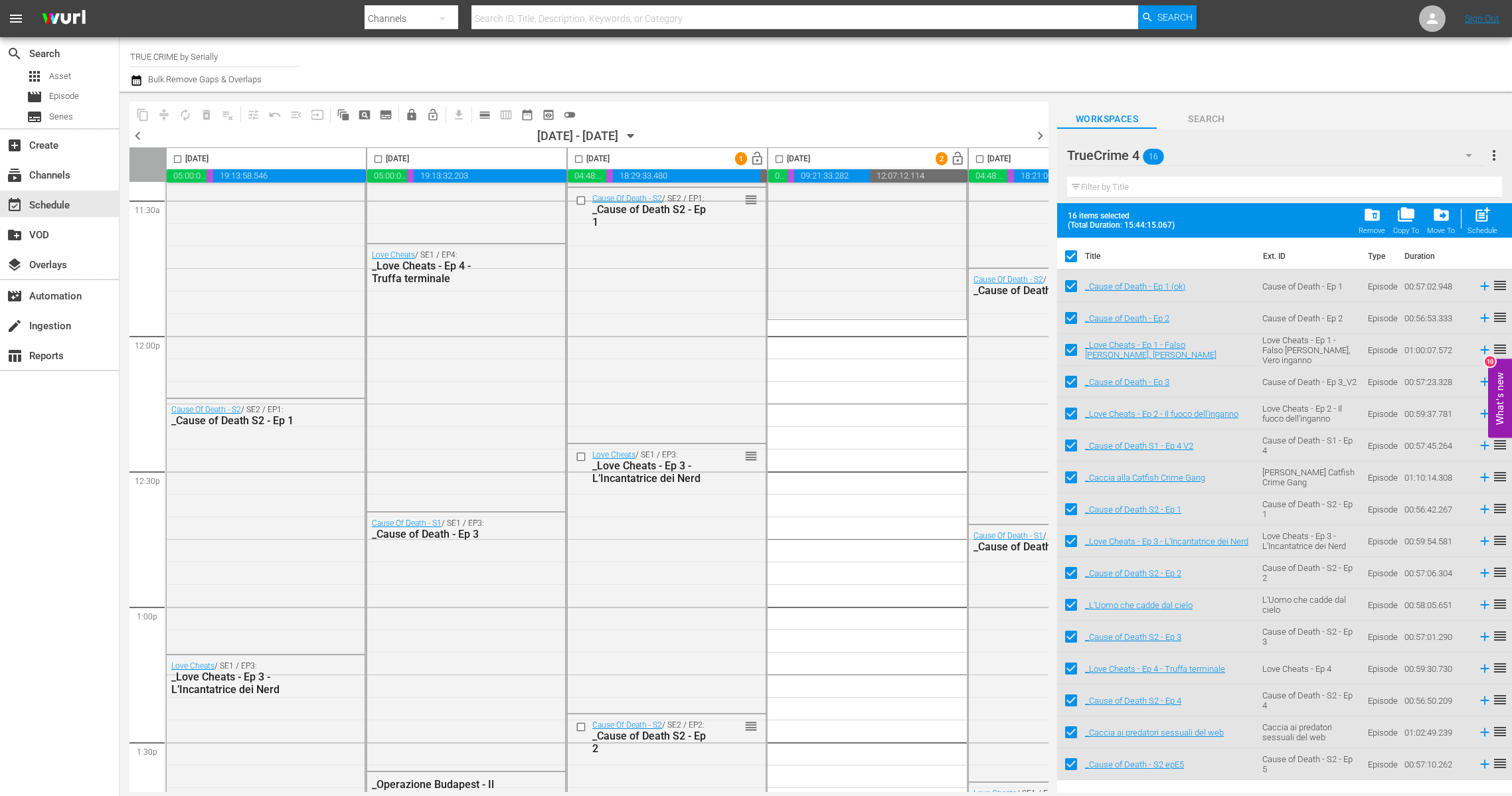
click at [1079, 258] on input "checkbox" at bounding box center [1070, 258] width 28 height 28
checkbox input "false"
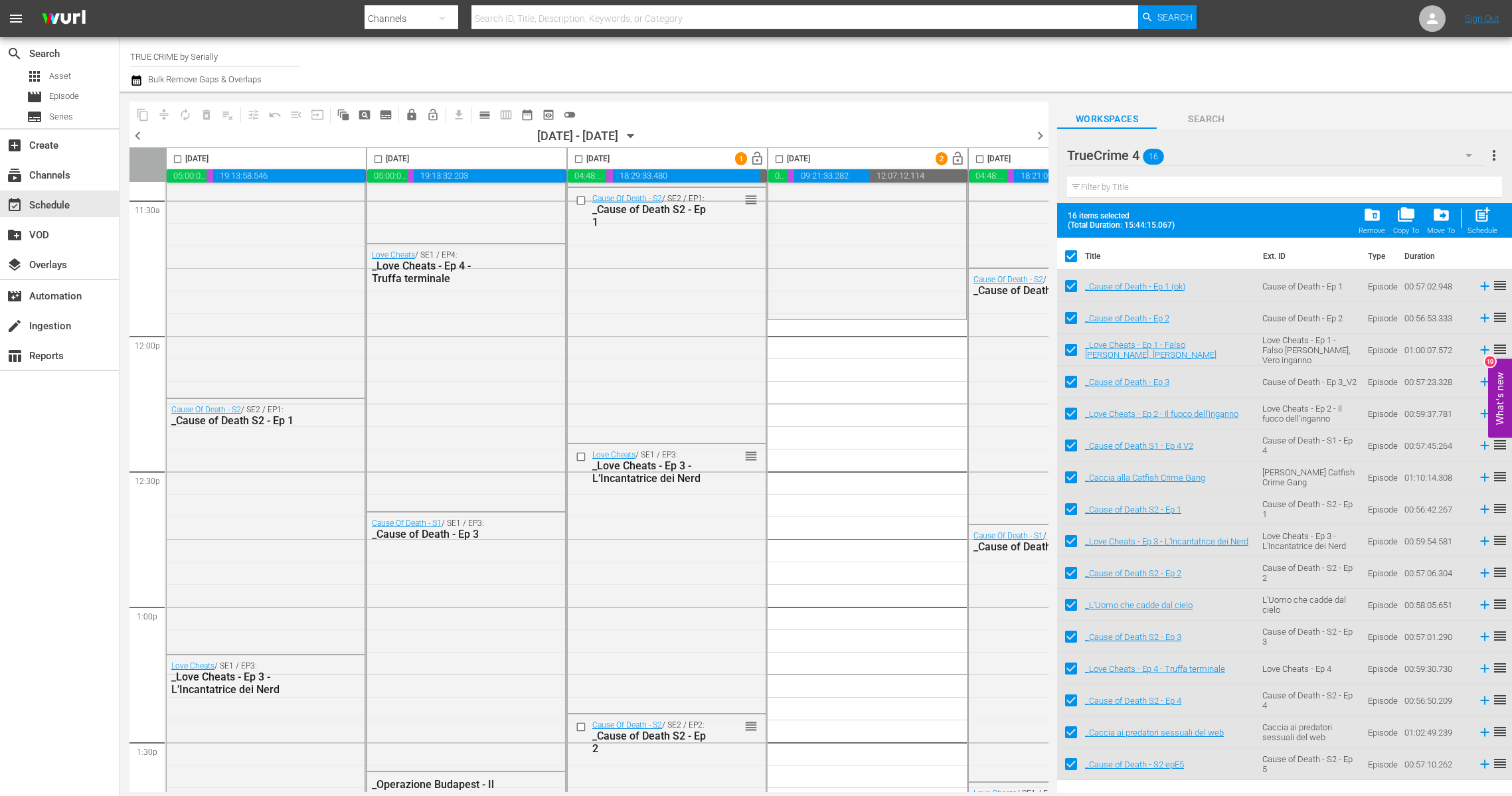
checkbox input "false"
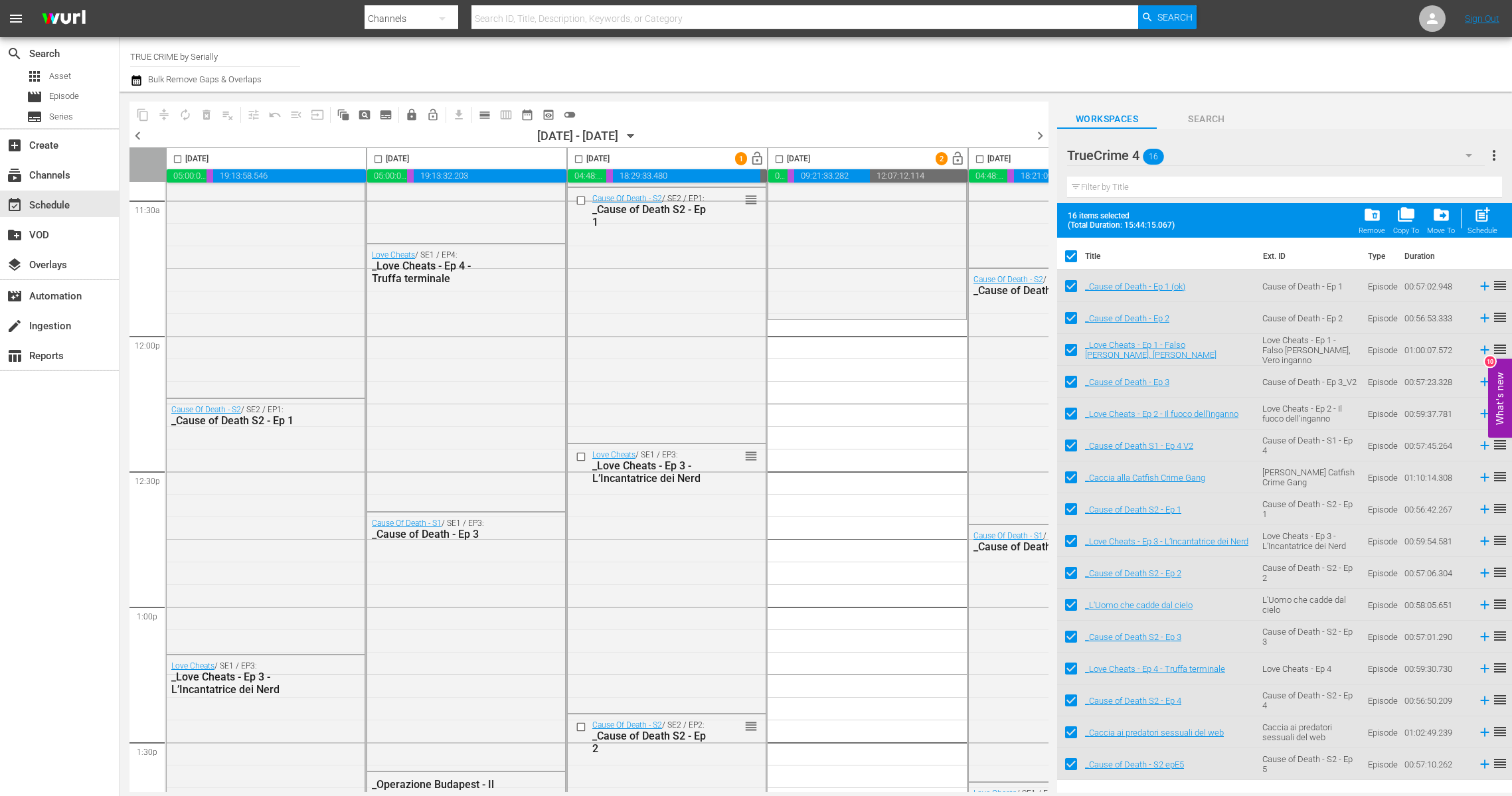
checkbox input "false"
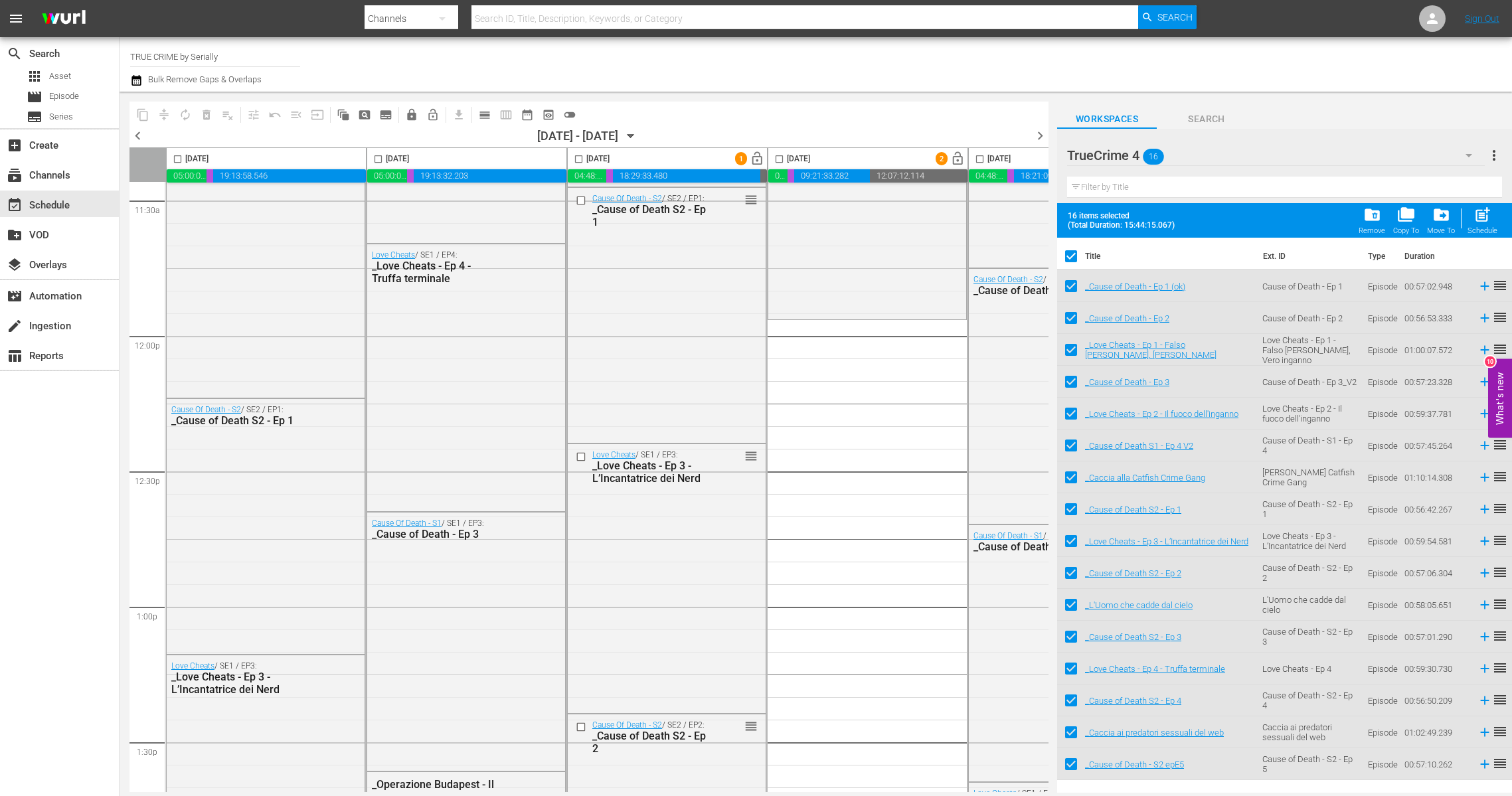
checkbox input "false"
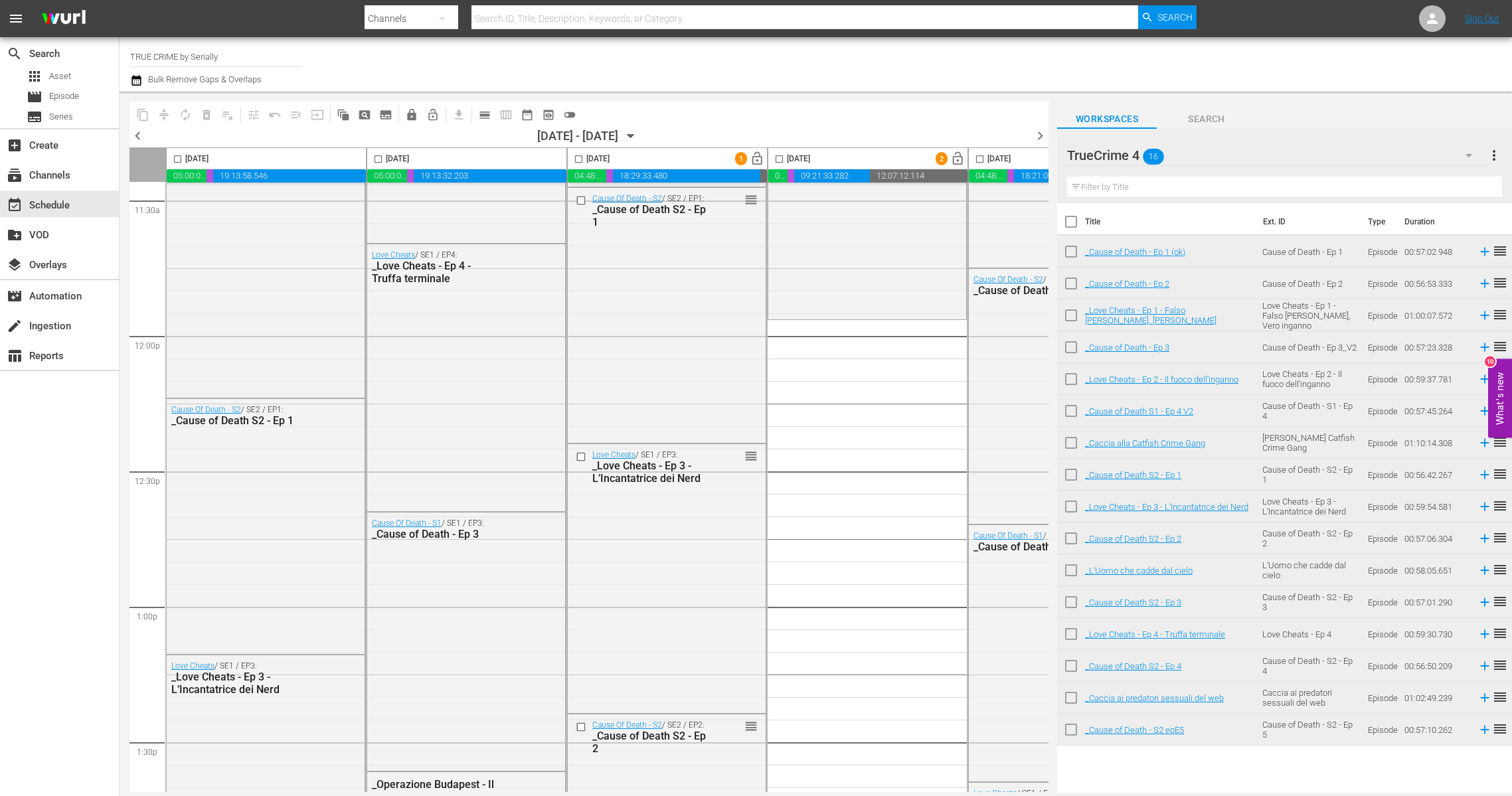
click at [1067, 221] on input "checkbox" at bounding box center [1070, 224] width 28 height 28
checkbox input "true"
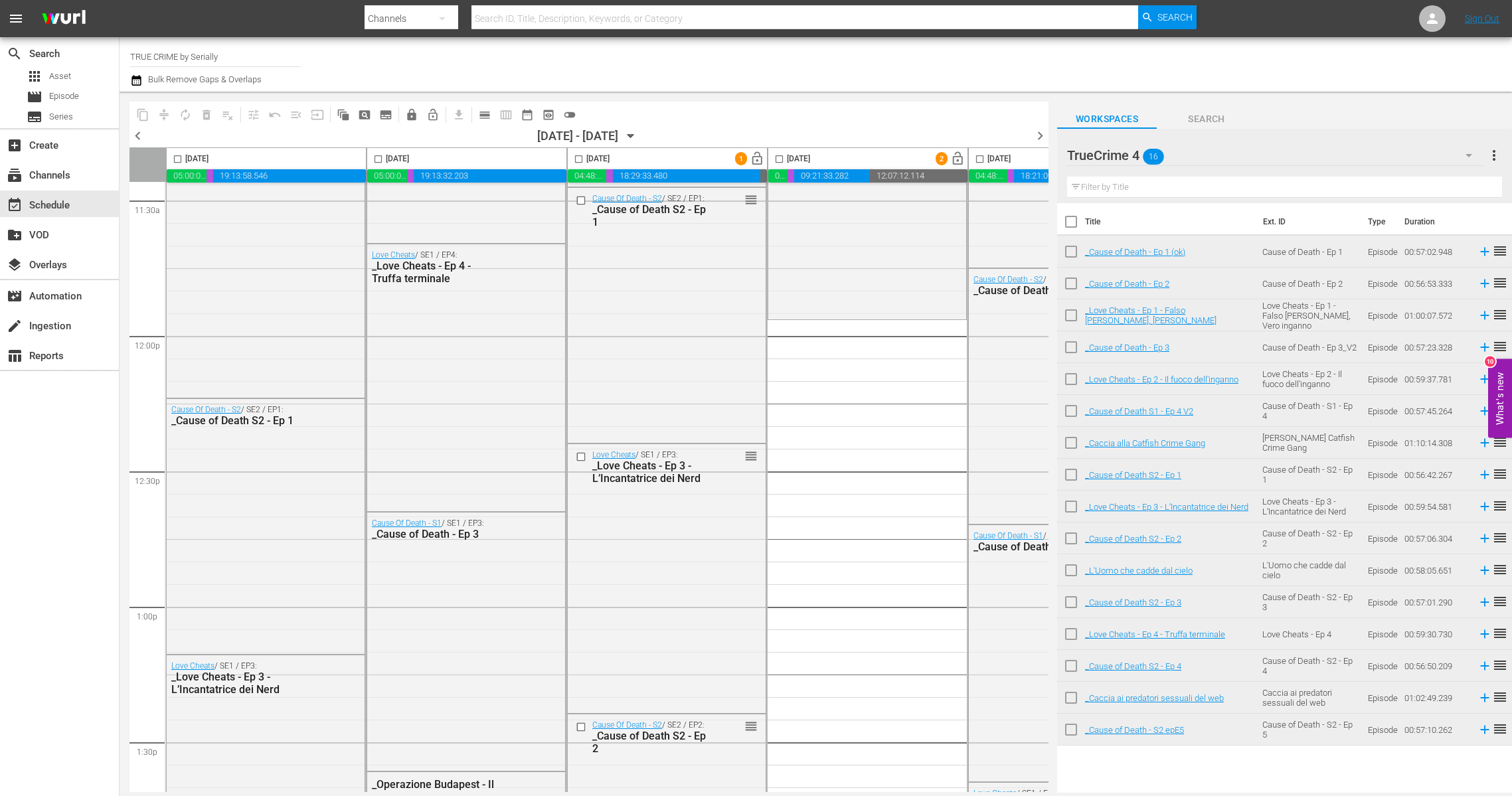
checkbox input "true"
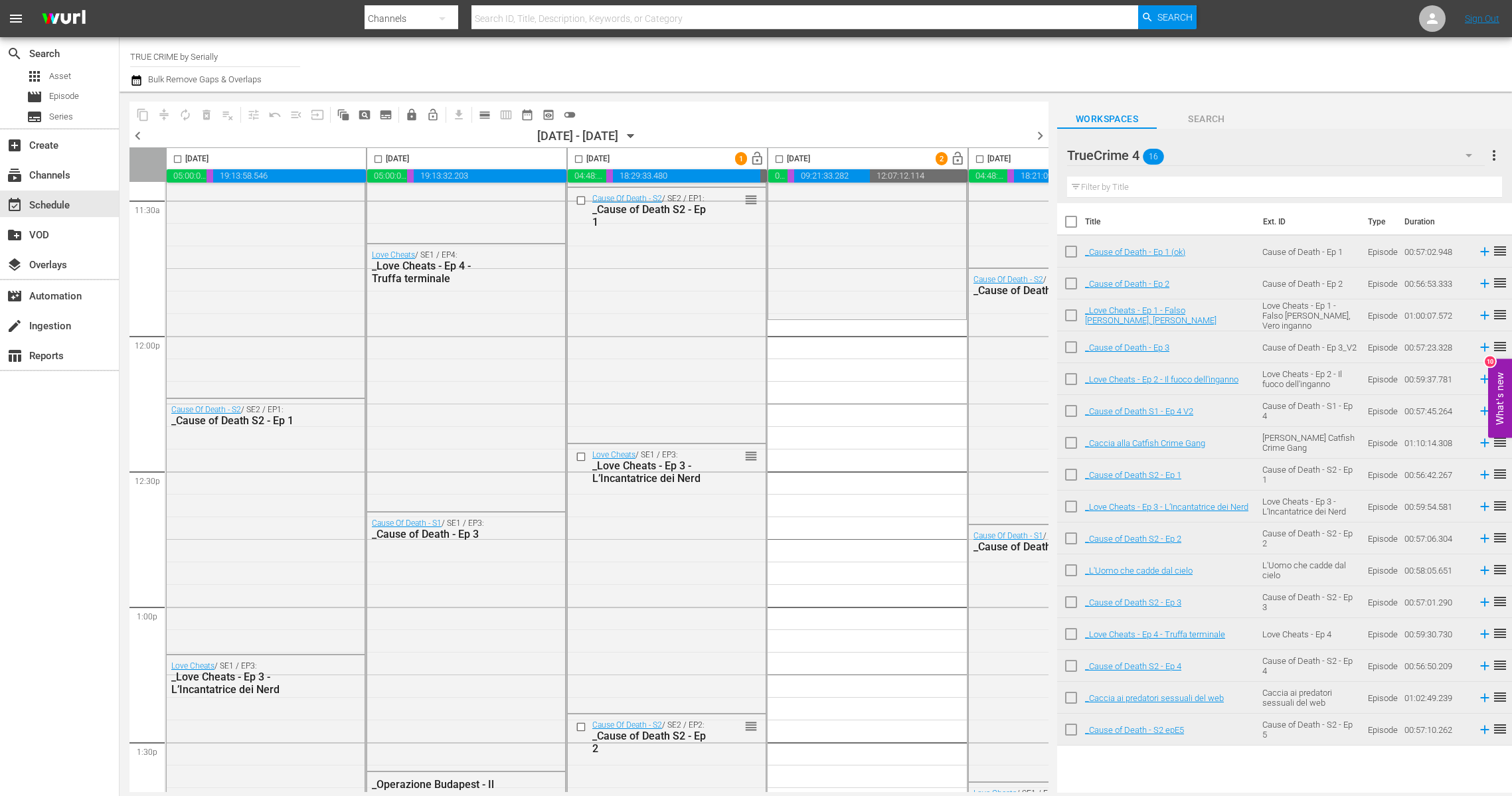
checkbox input "true"
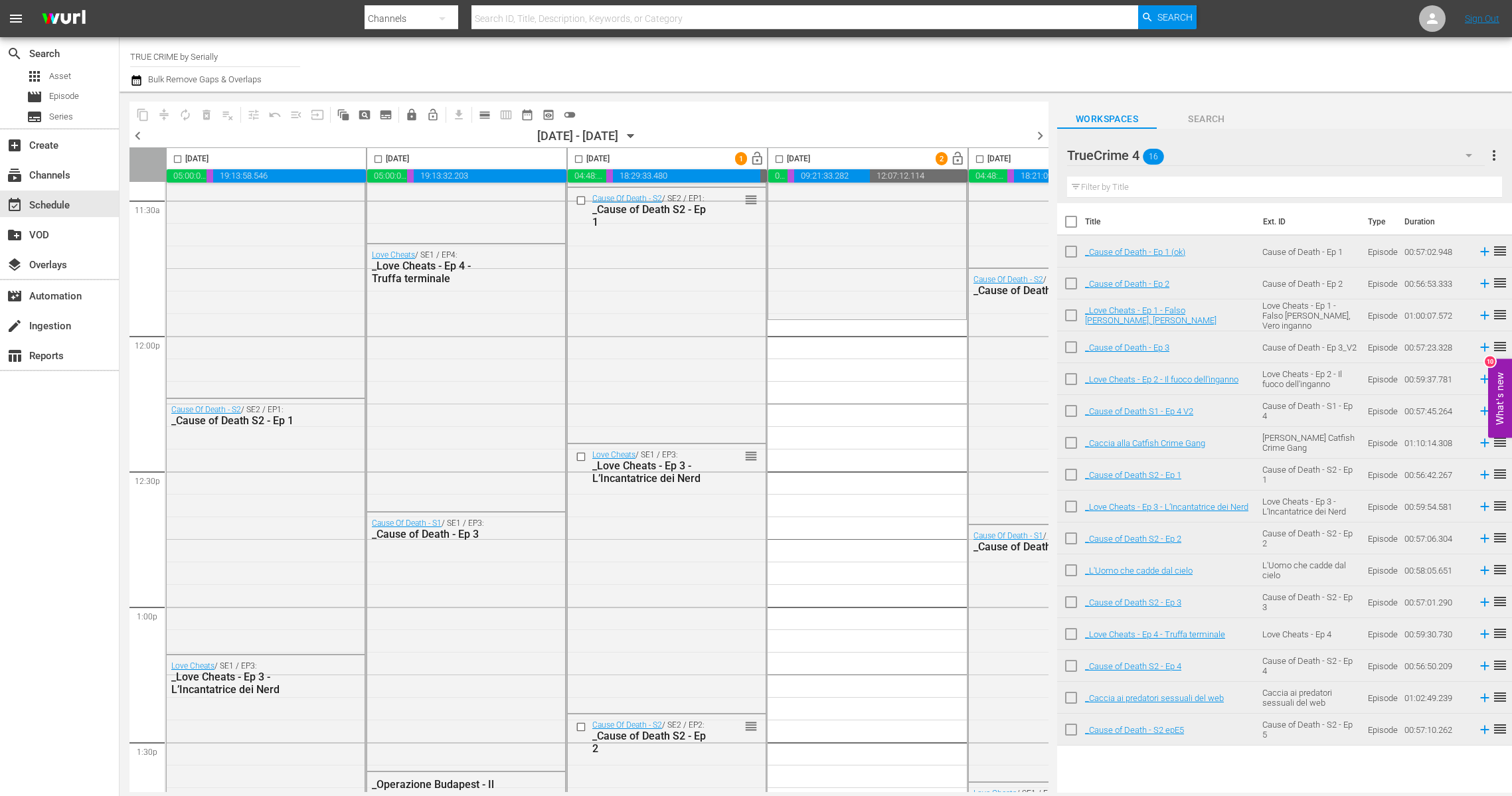
checkbox input "true"
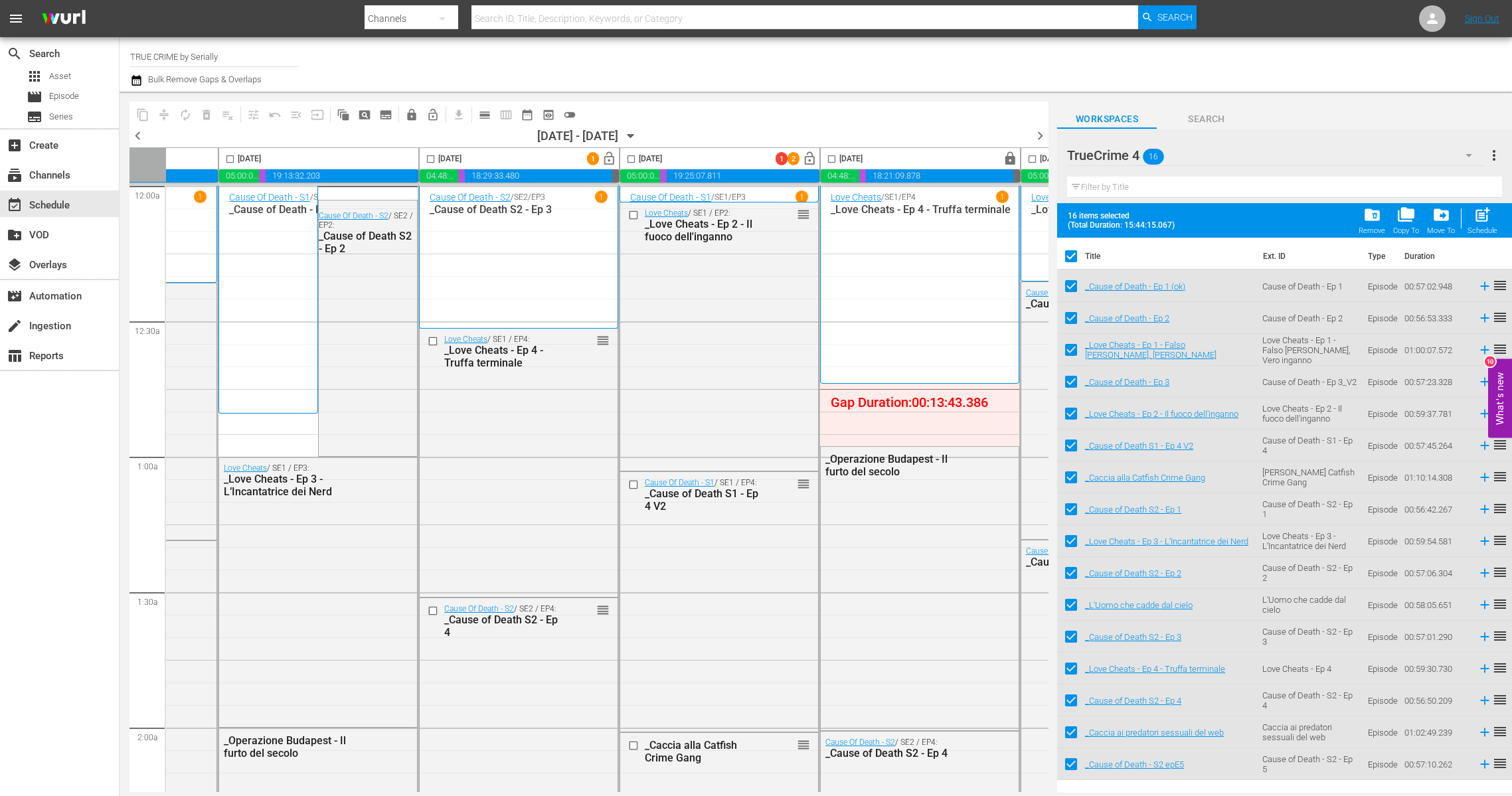
scroll to position [0, 146]
click at [630, 158] on input "checkbox" at bounding box center [633, 161] width 15 height 15
click at [156, 115] on button "compress" at bounding box center [163, 114] width 21 height 21
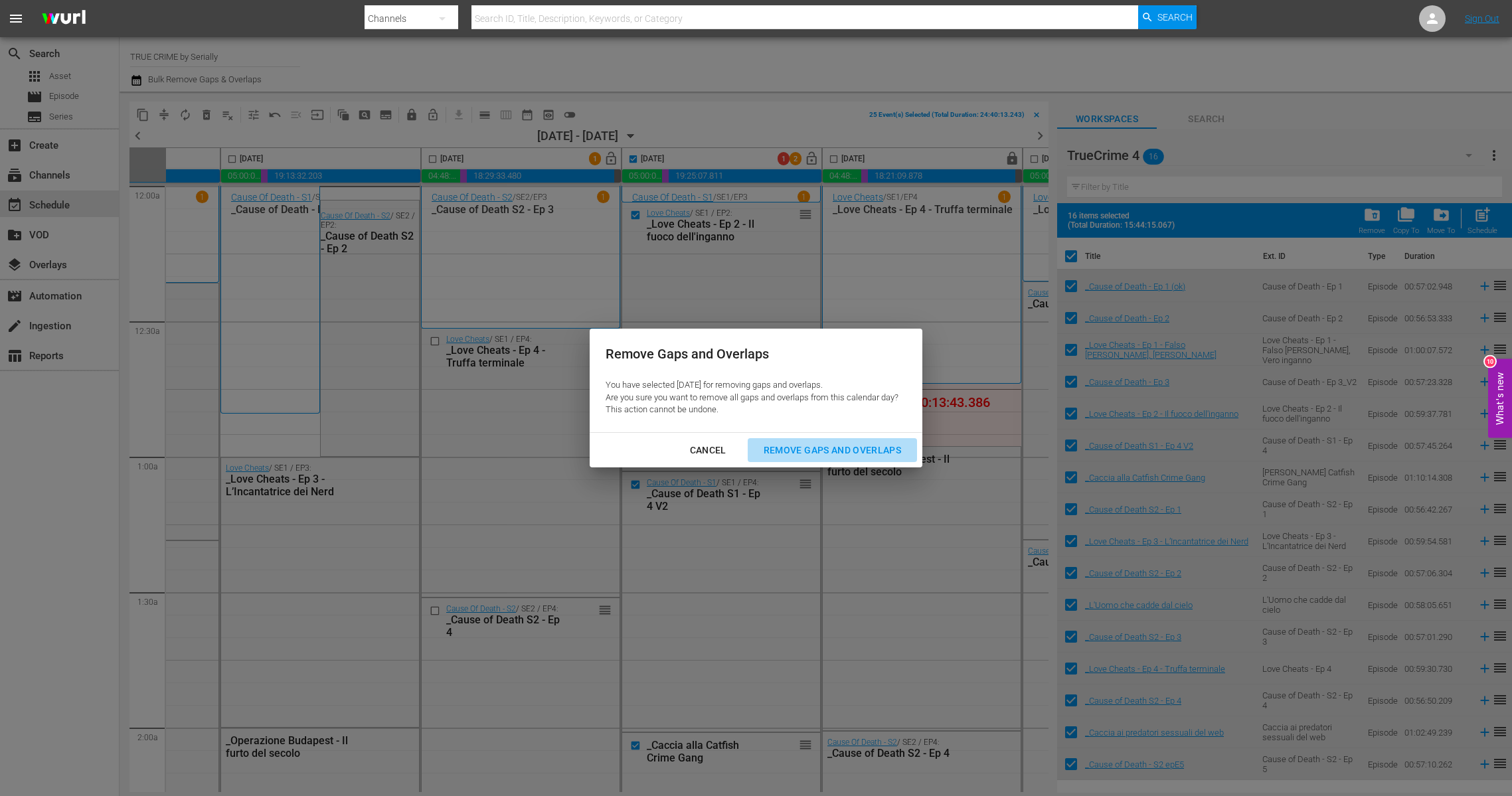
click at [801, 452] on div "Remove Gaps and Overlaps" at bounding box center [833, 450] width 159 height 17
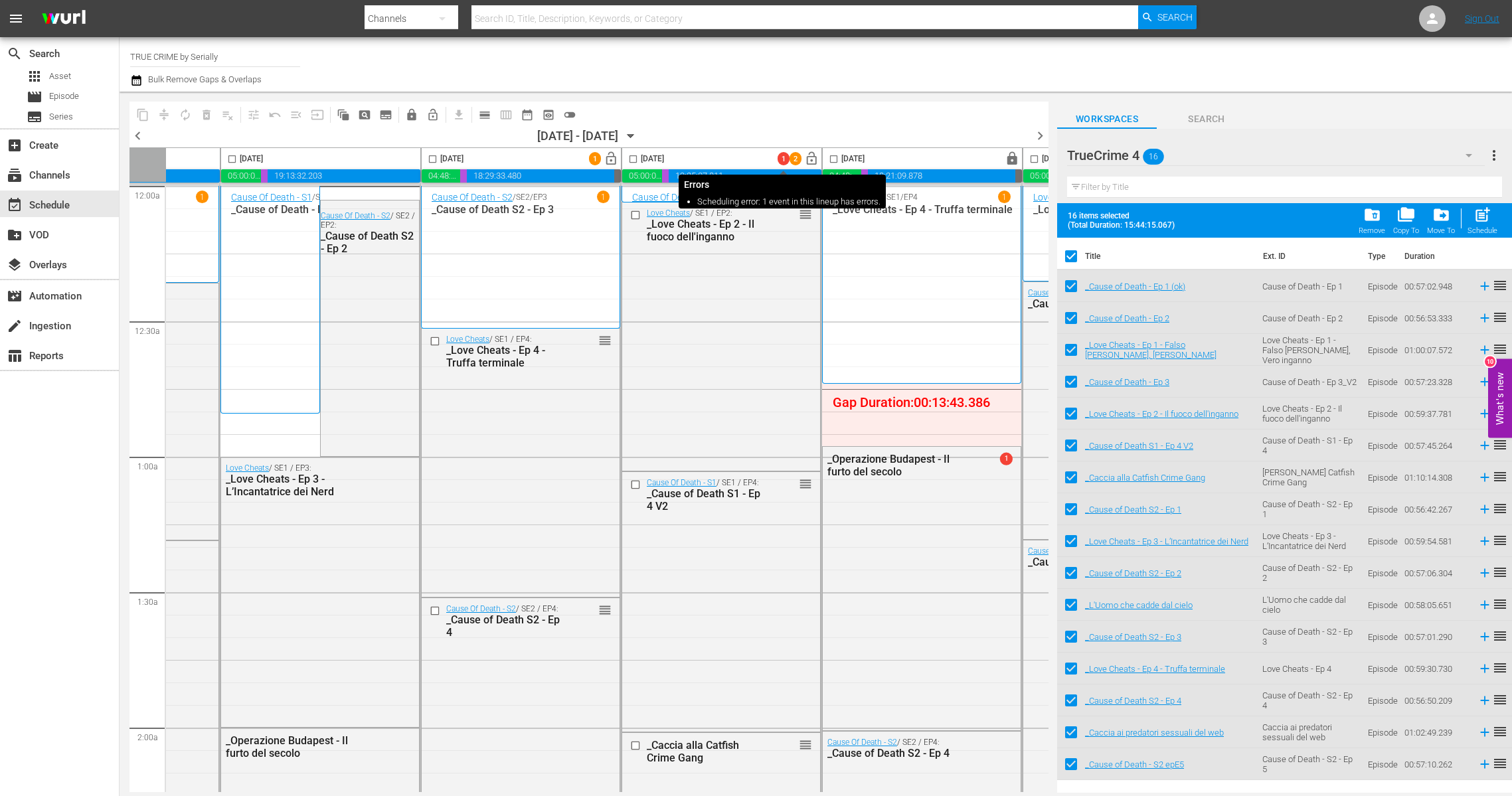
click at [788, 155] on span "1" at bounding box center [783, 159] width 12 height 9
click at [1010, 156] on span "lock" at bounding box center [1012, 159] width 15 height 15
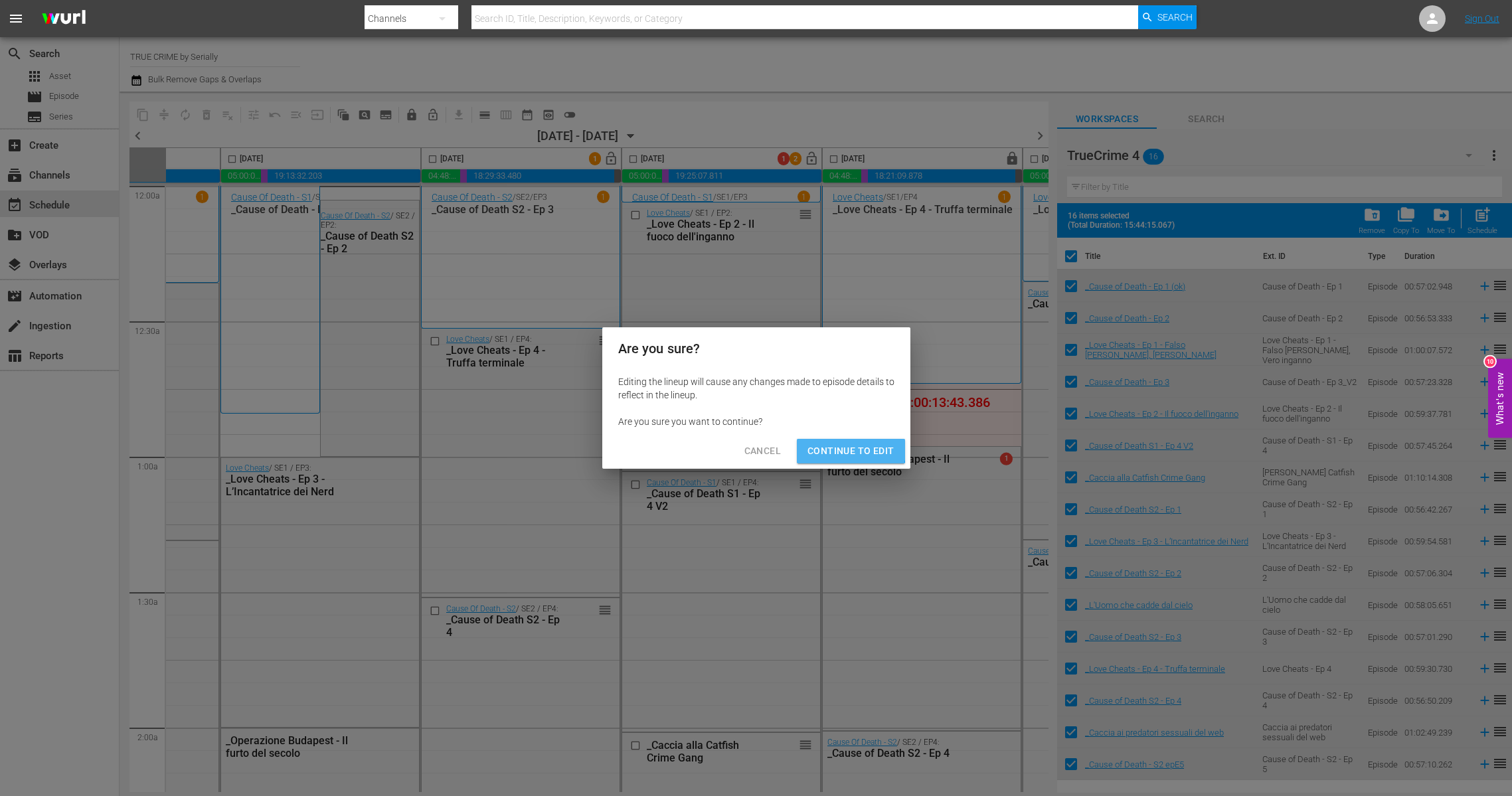
click at [821, 442] on button "Continue to Edit" at bounding box center [851, 451] width 108 height 25
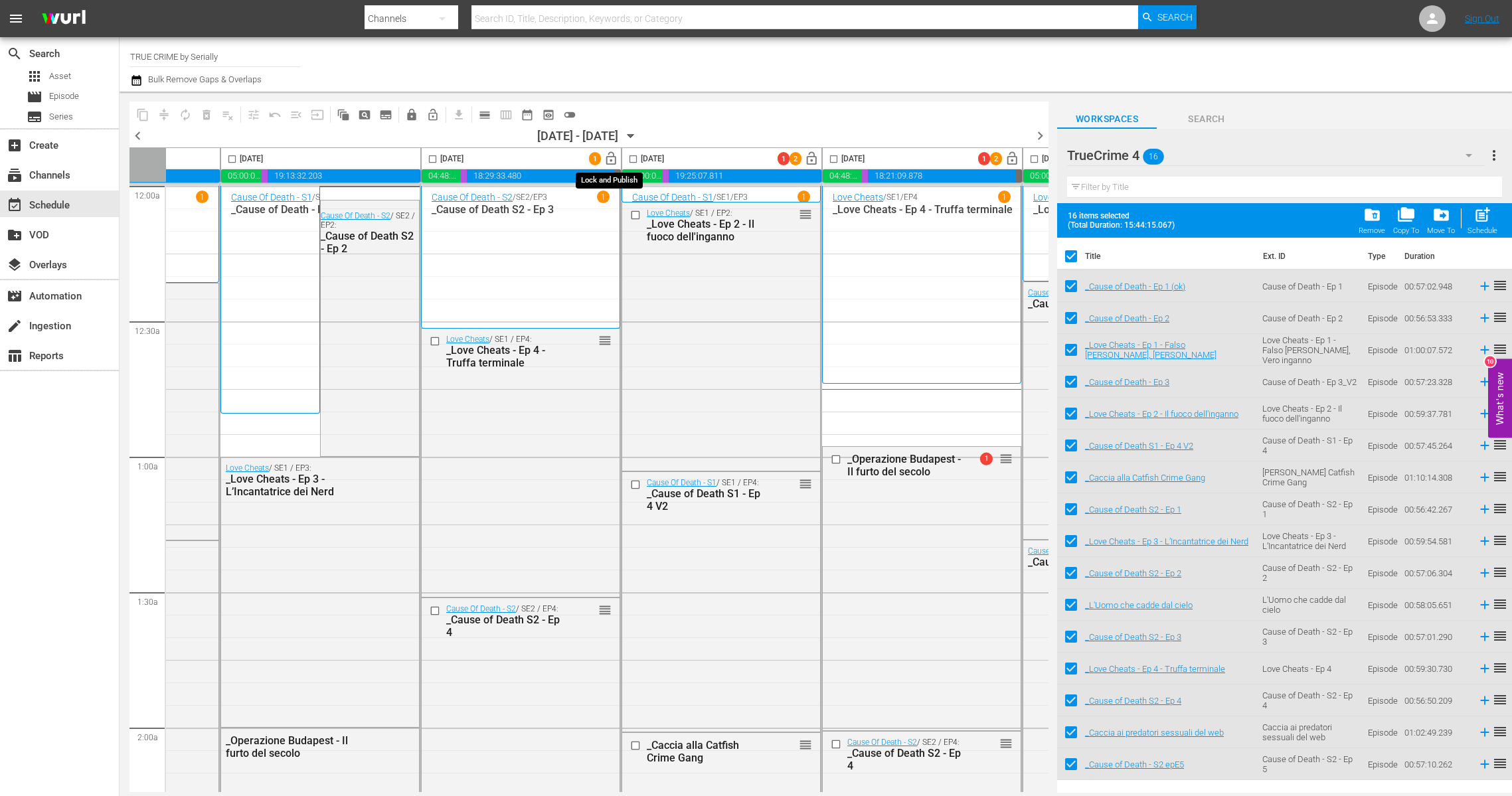
click at [608, 159] on span "lock_open" at bounding box center [611, 159] width 15 height 15
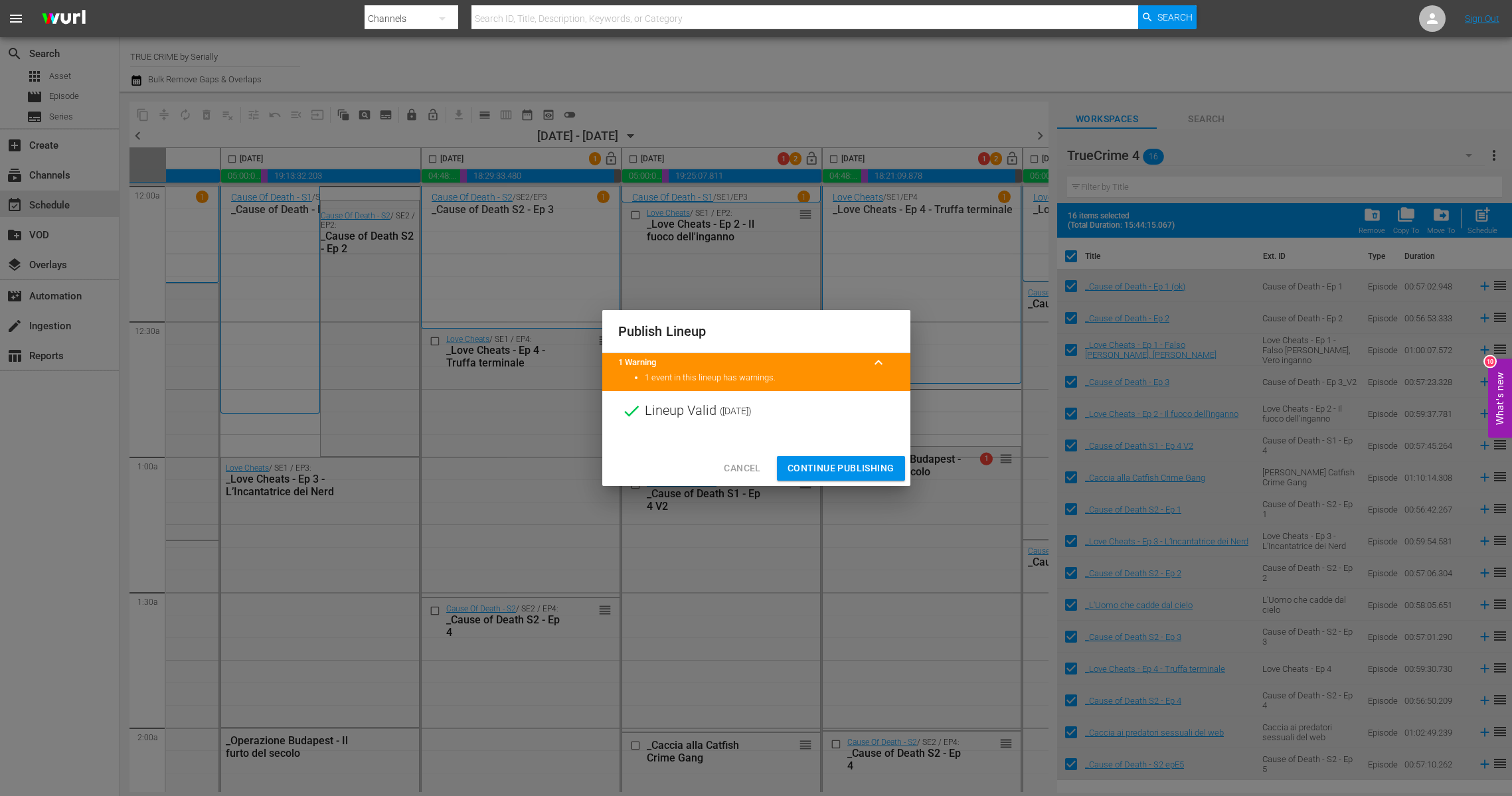
click at [819, 464] on span "Continue Publishing" at bounding box center [840, 468] width 107 height 17
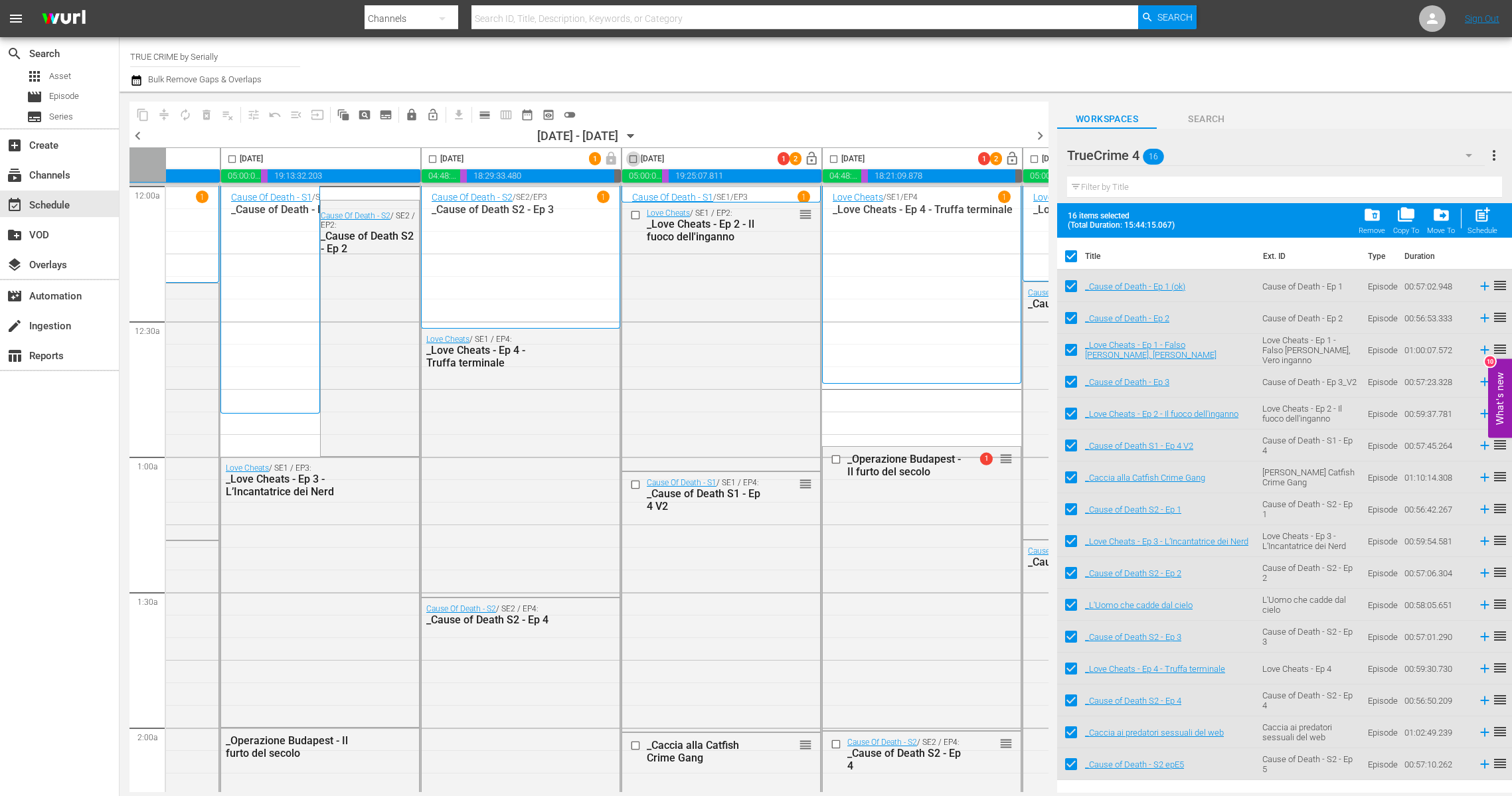
click at [632, 158] on input "checkbox" at bounding box center [633, 161] width 15 height 15
click at [164, 111] on span "compress" at bounding box center [163, 115] width 13 height 13
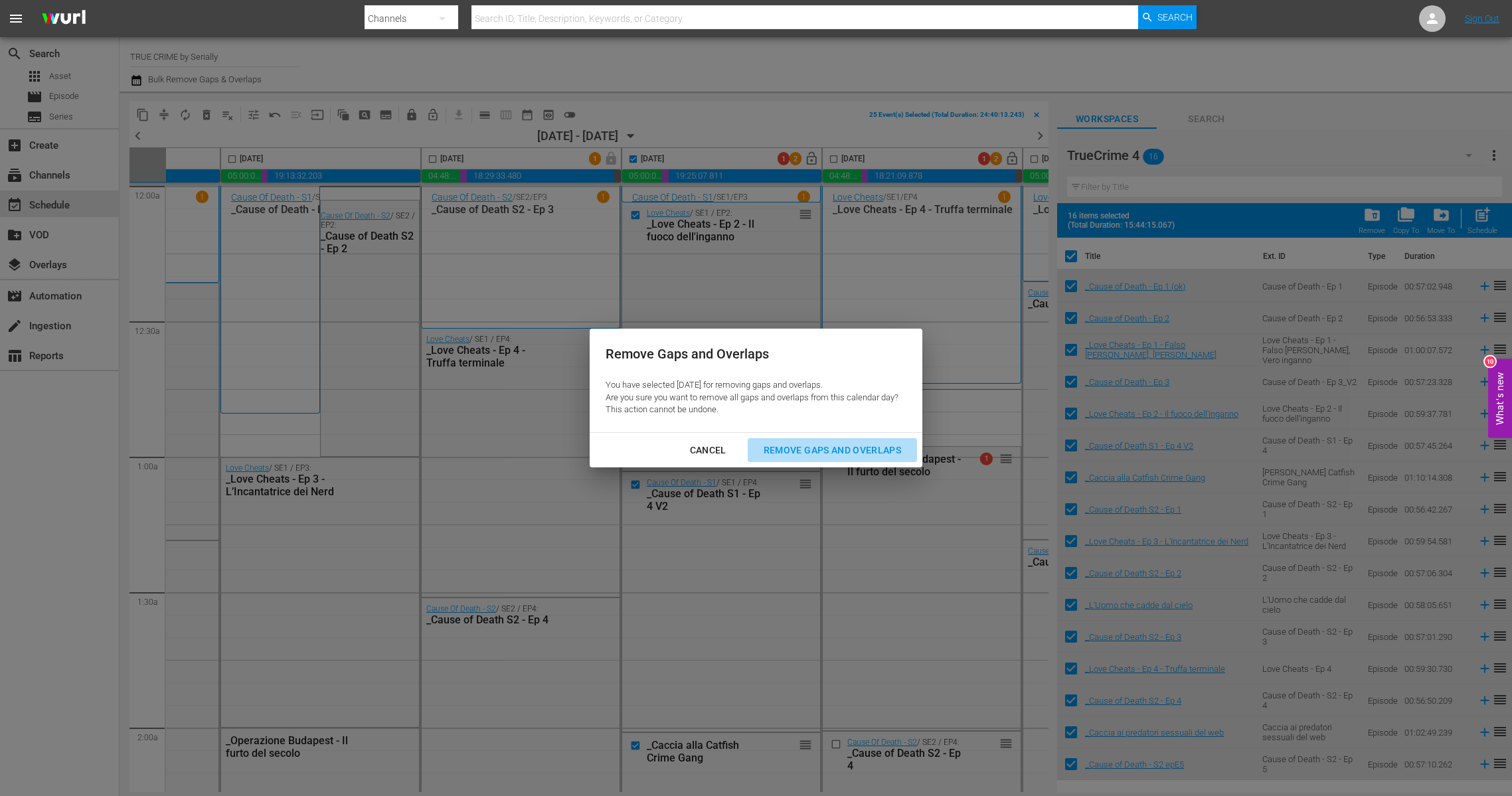
click at [766, 450] on div "Remove Gaps and Overlaps" at bounding box center [833, 450] width 159 height 17
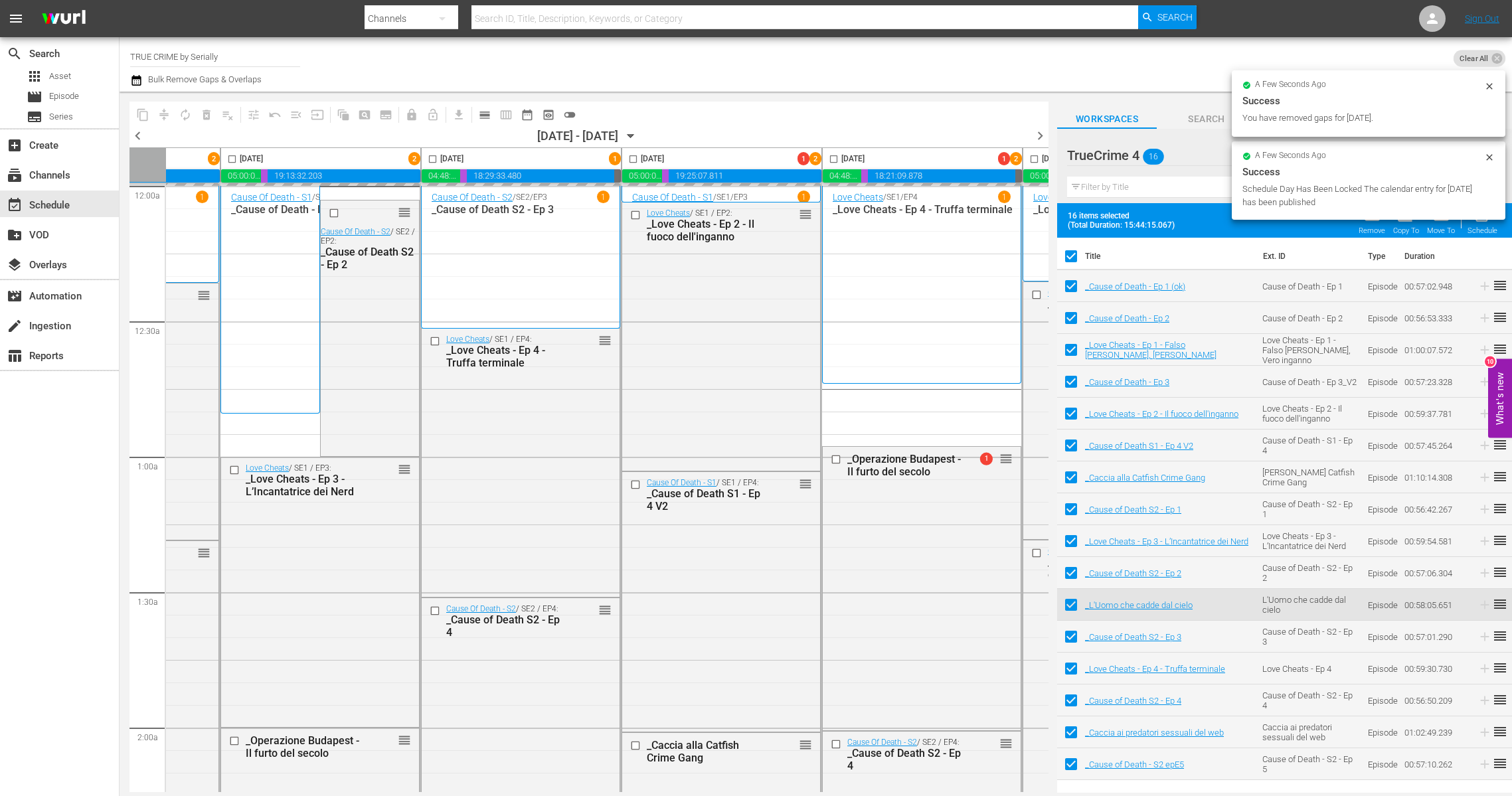
checkbox input "false"
